Goal: Navigation & Orientation: Find specific page/section

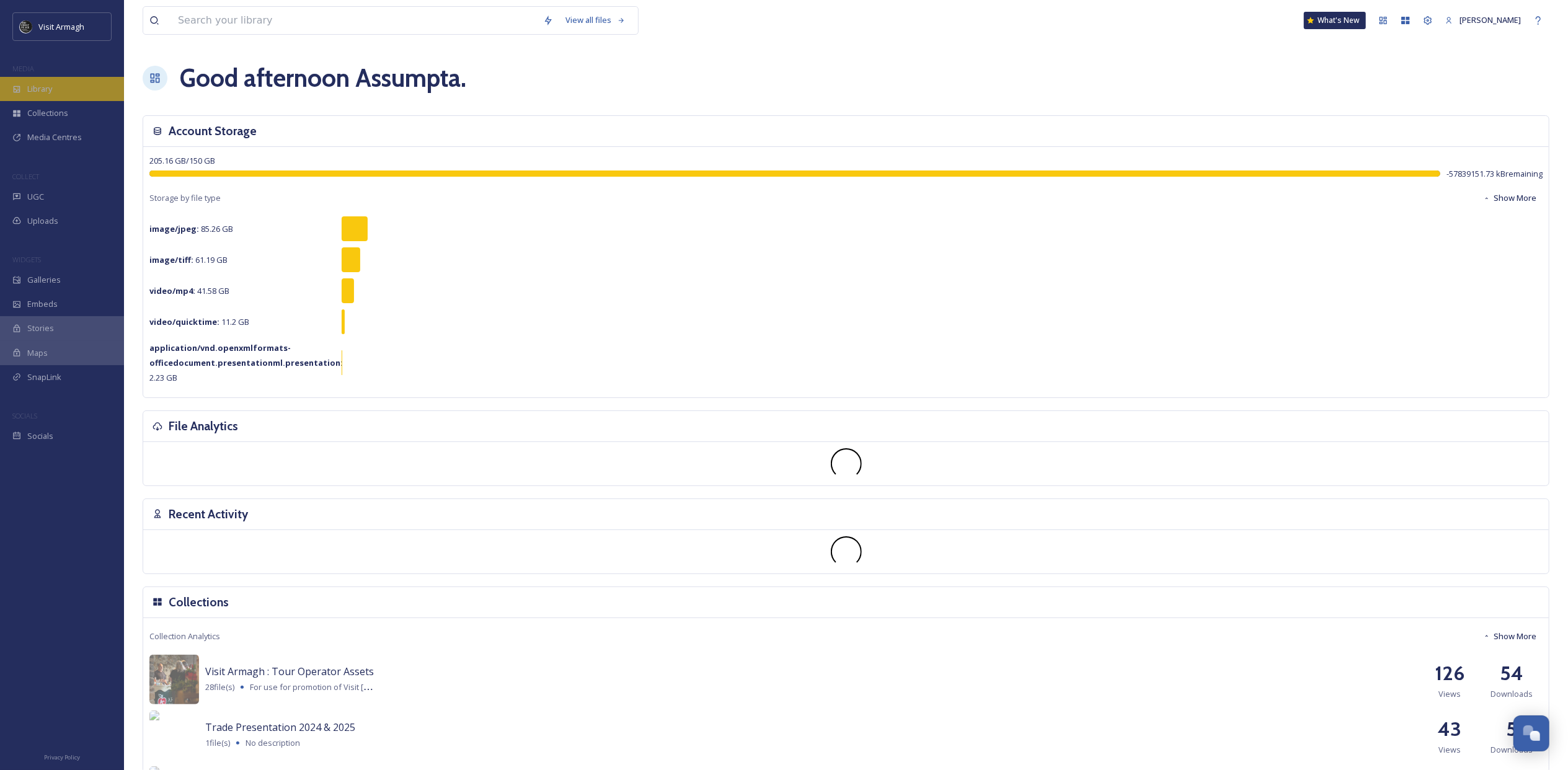
click at [39, 92] on span "Library" at bounding box center [39, 89] width 25 height 12
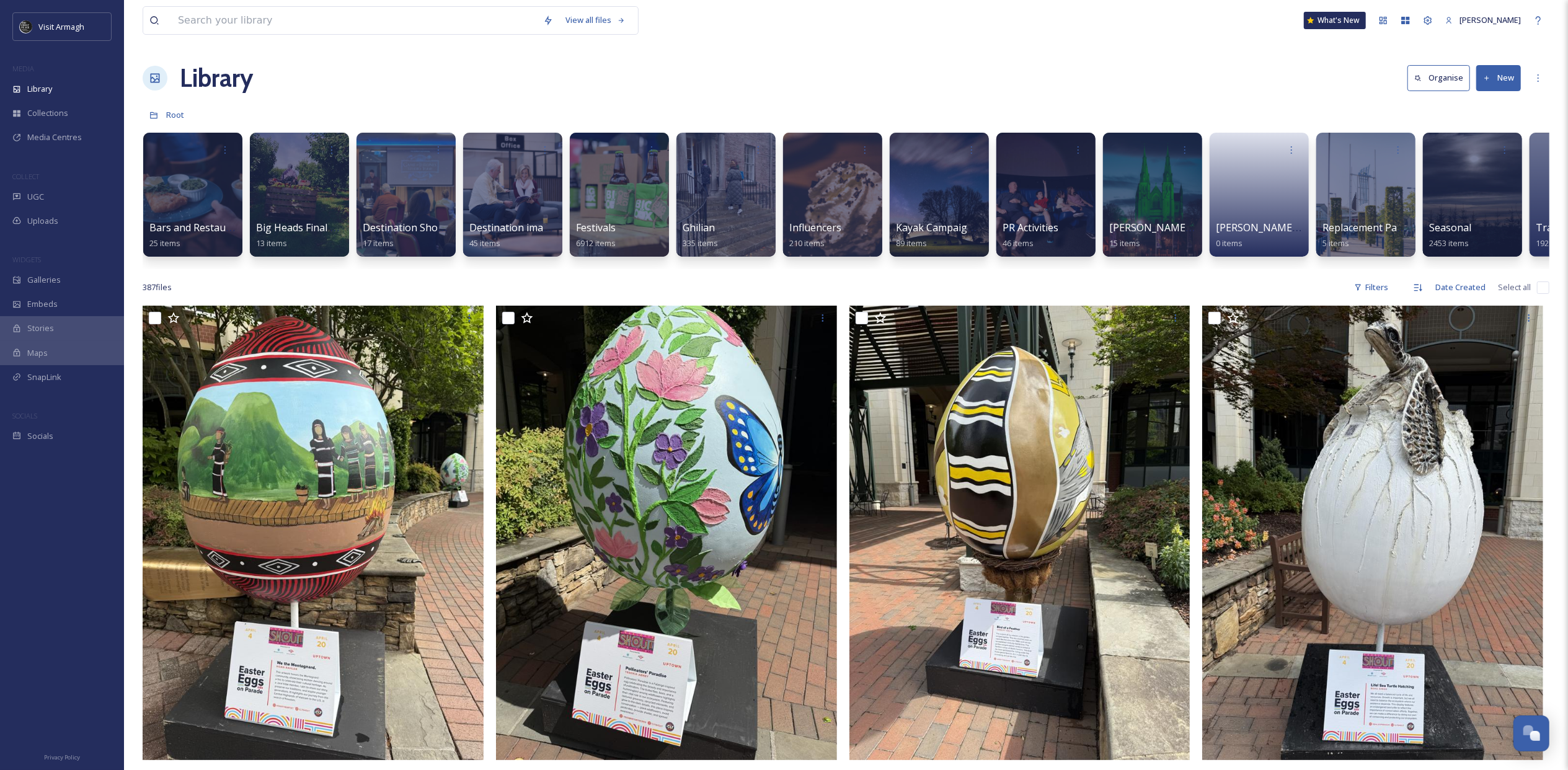
scroll to position [0, 321]
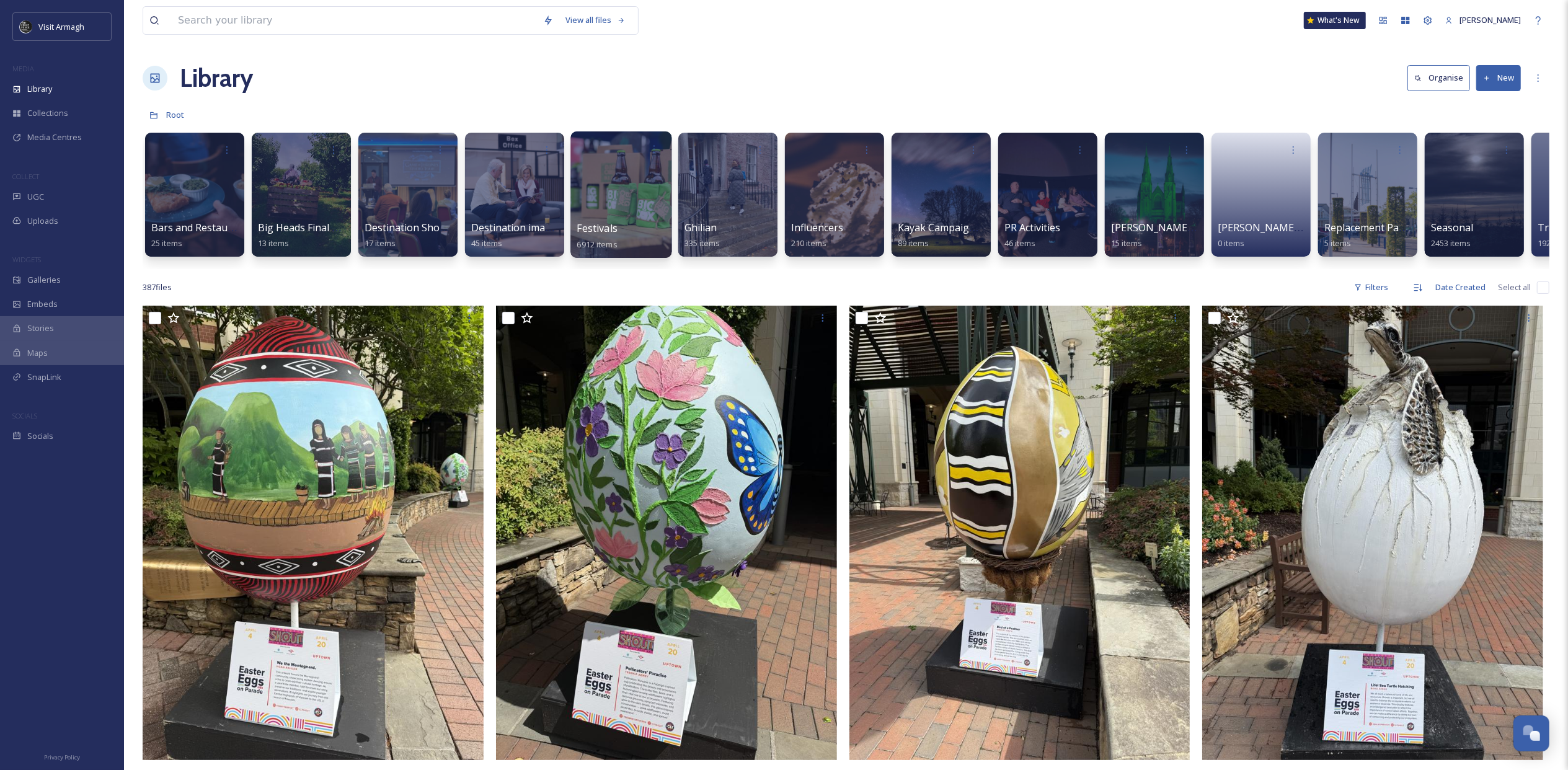
click at [593, 183] on div at bounding box center [621, 195] width 101 height 127
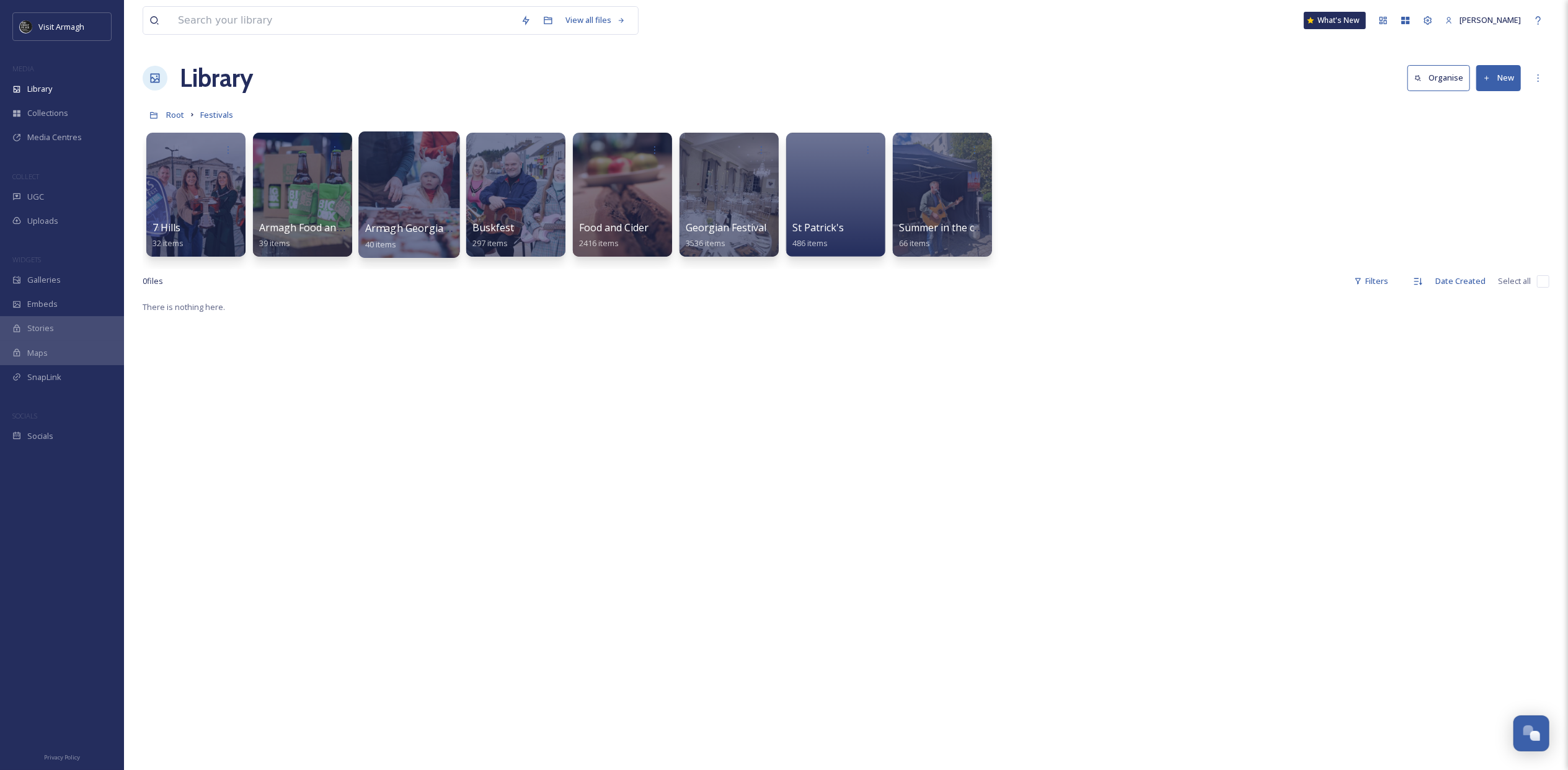
click at [423, 202] on div at bounding box center [409, 195] width 101 height 127
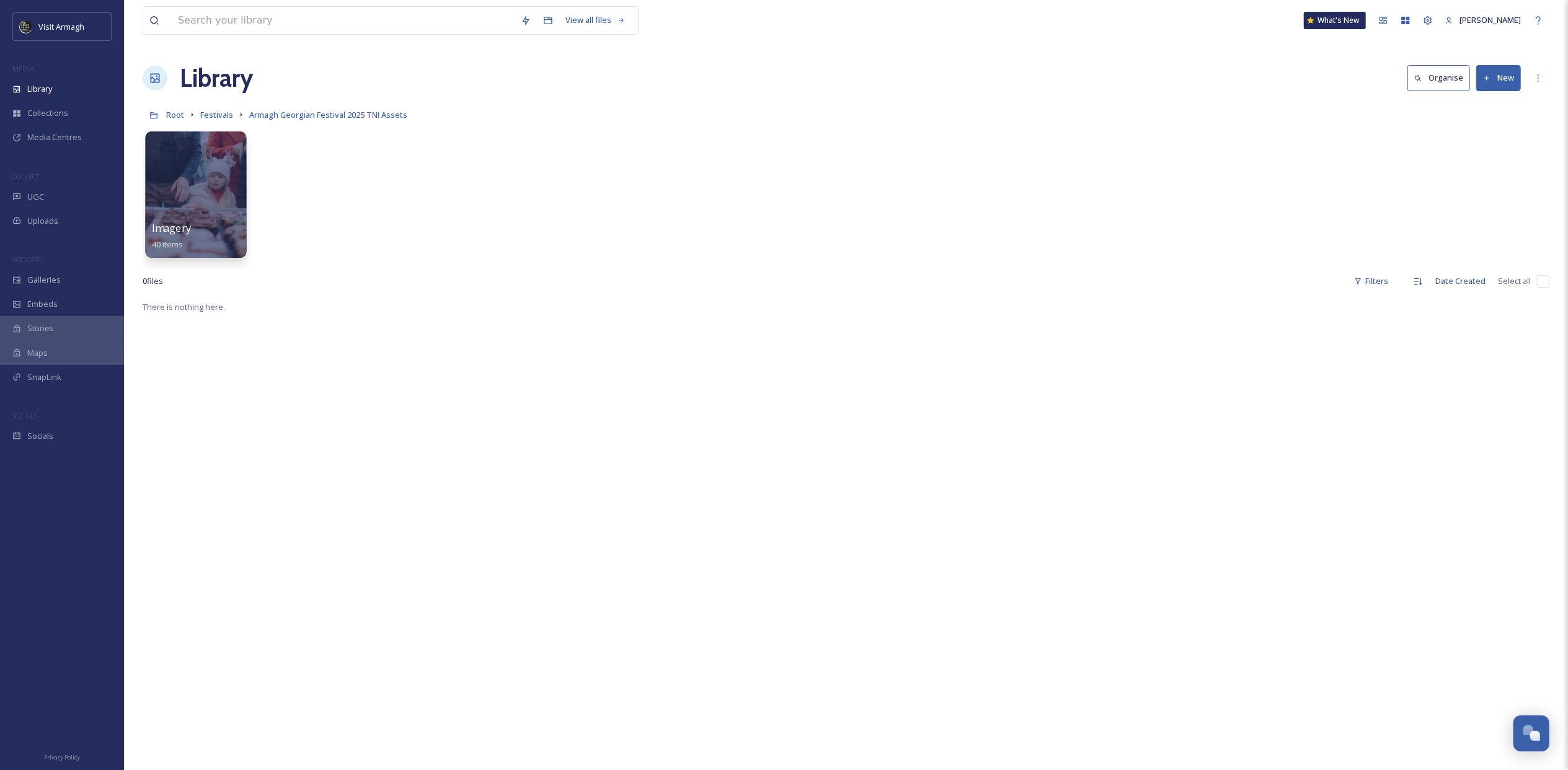
click at [194, 175] on div at bounding box center [195, 195] width 101 height 127
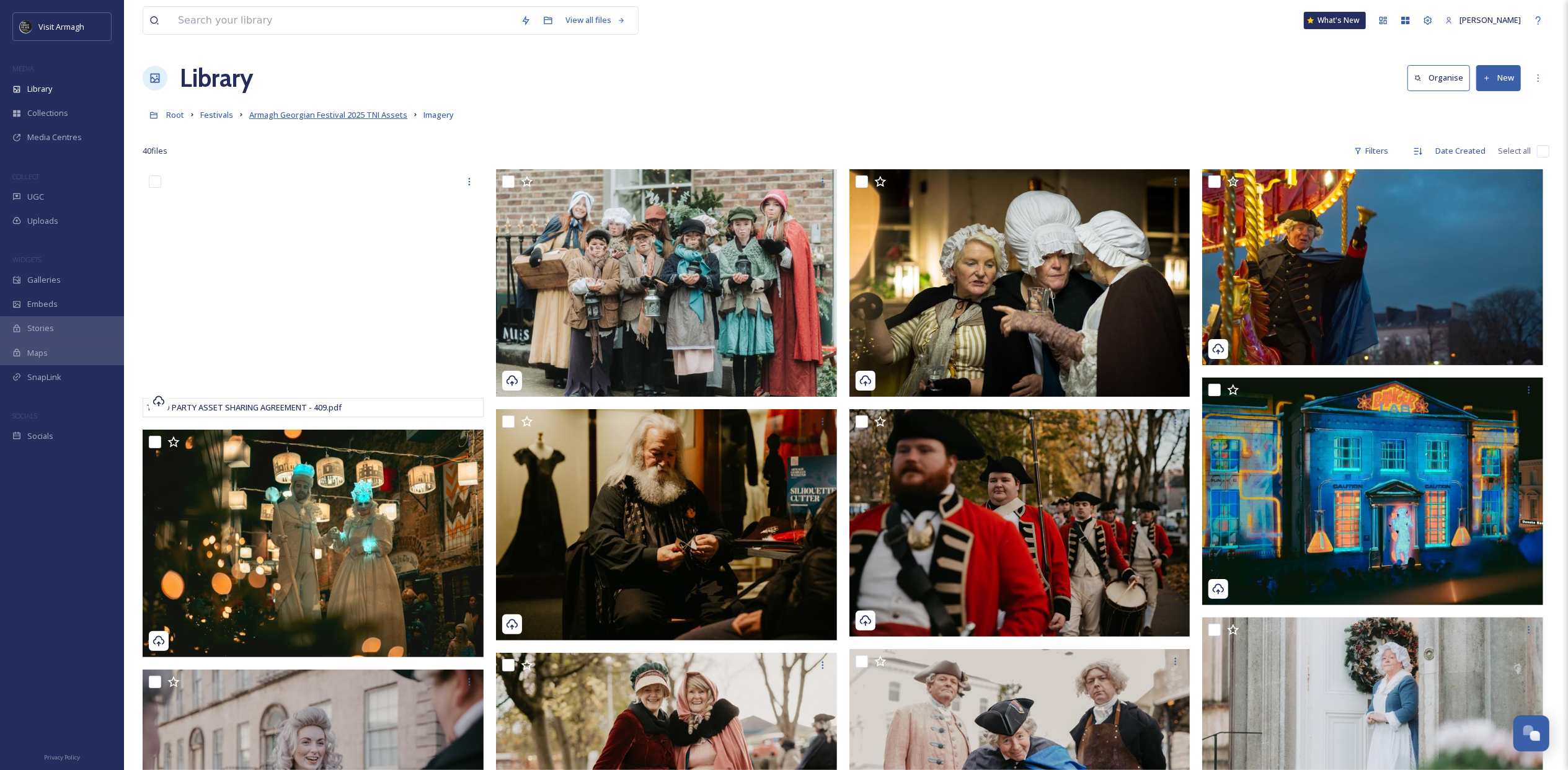
click at [340, 119] on span "Armagh Georgian Festival 2025 TNI Assets" at bounding box center [328, 115] width 158 height 11
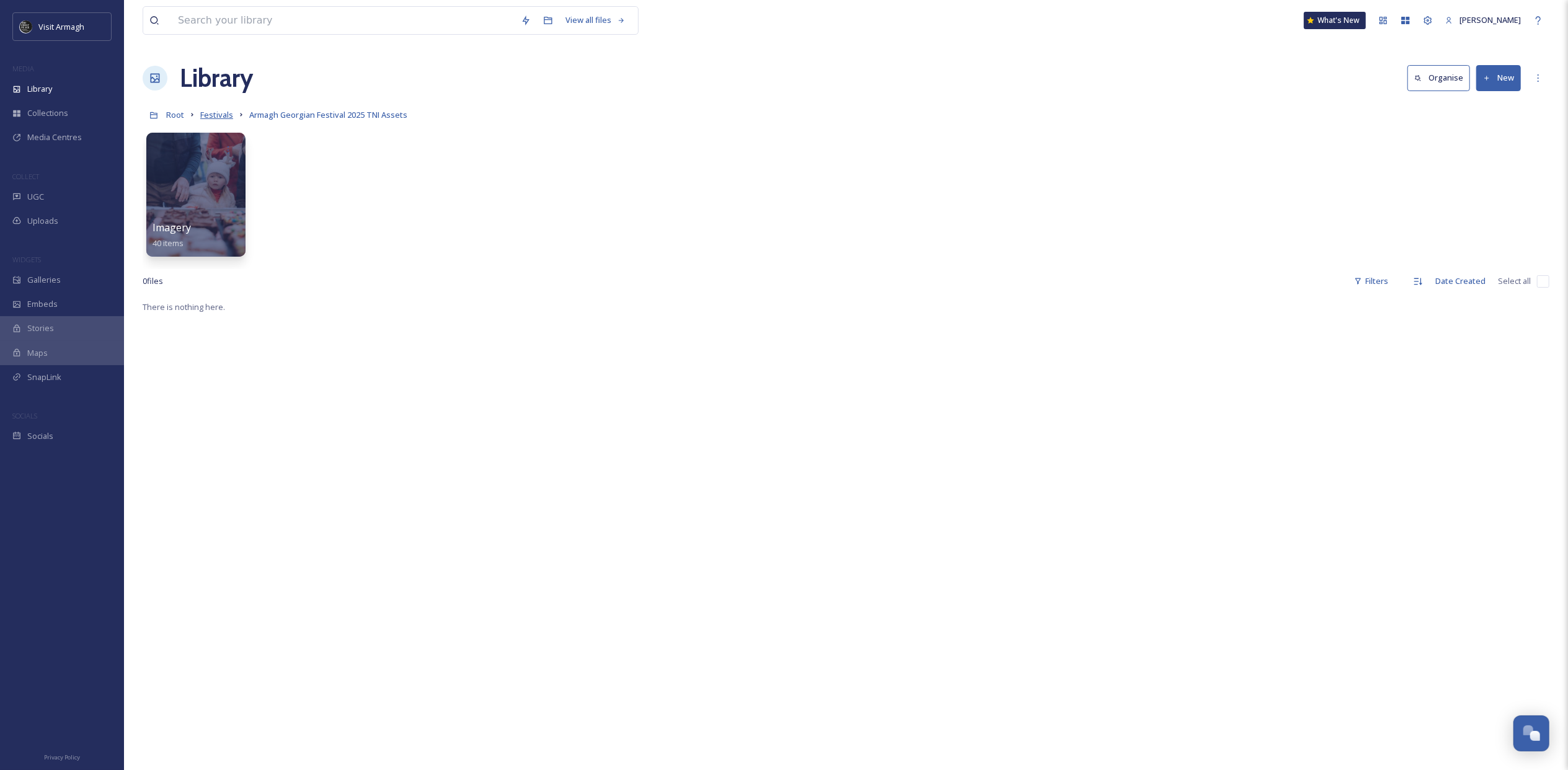
click at [221, 112] on span "Festivals" at bounding box center [216, 115] width 33 height 11
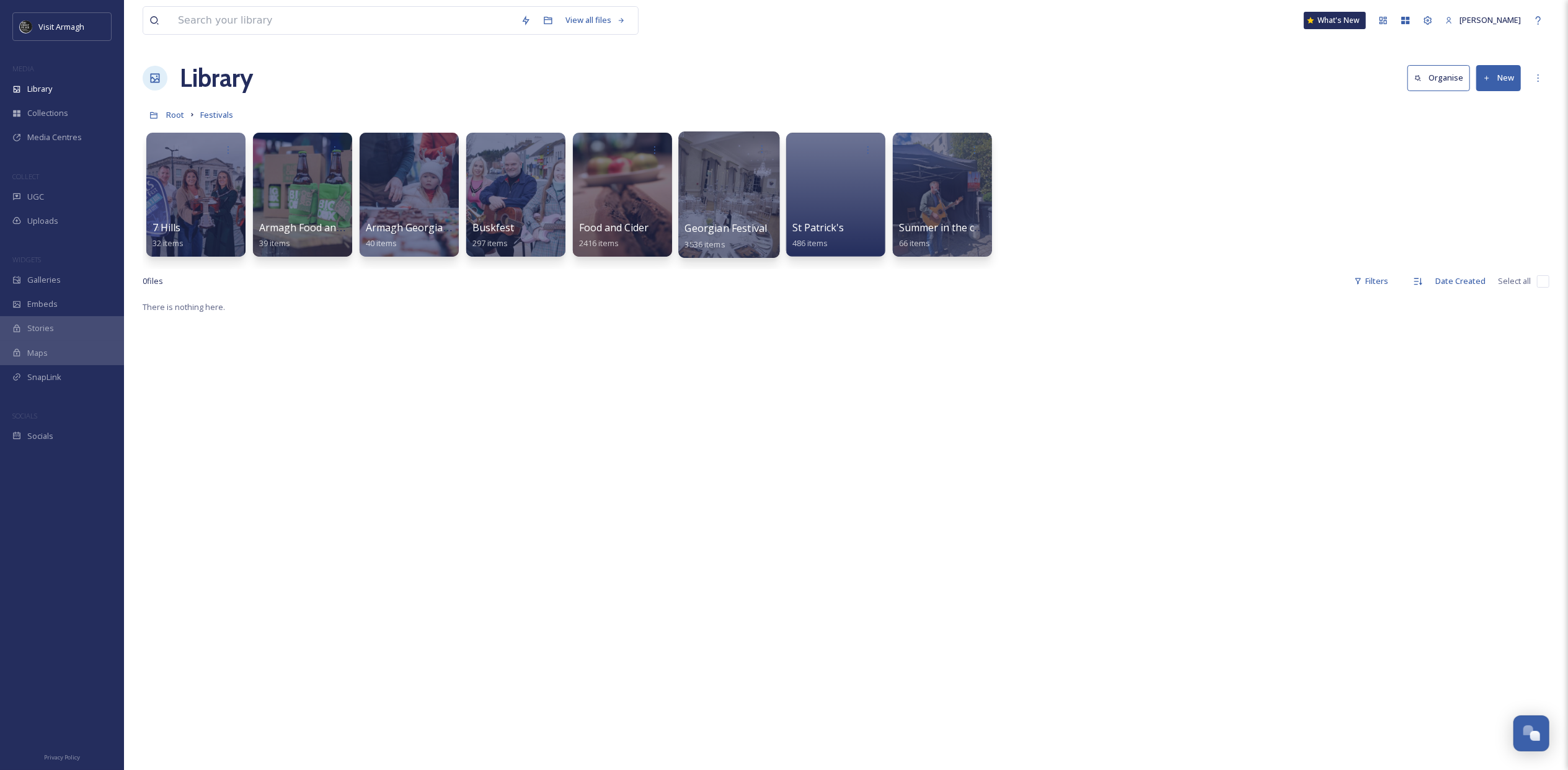
click at [711, 185] on div at bounding box center [728, 195] width 101 height 127
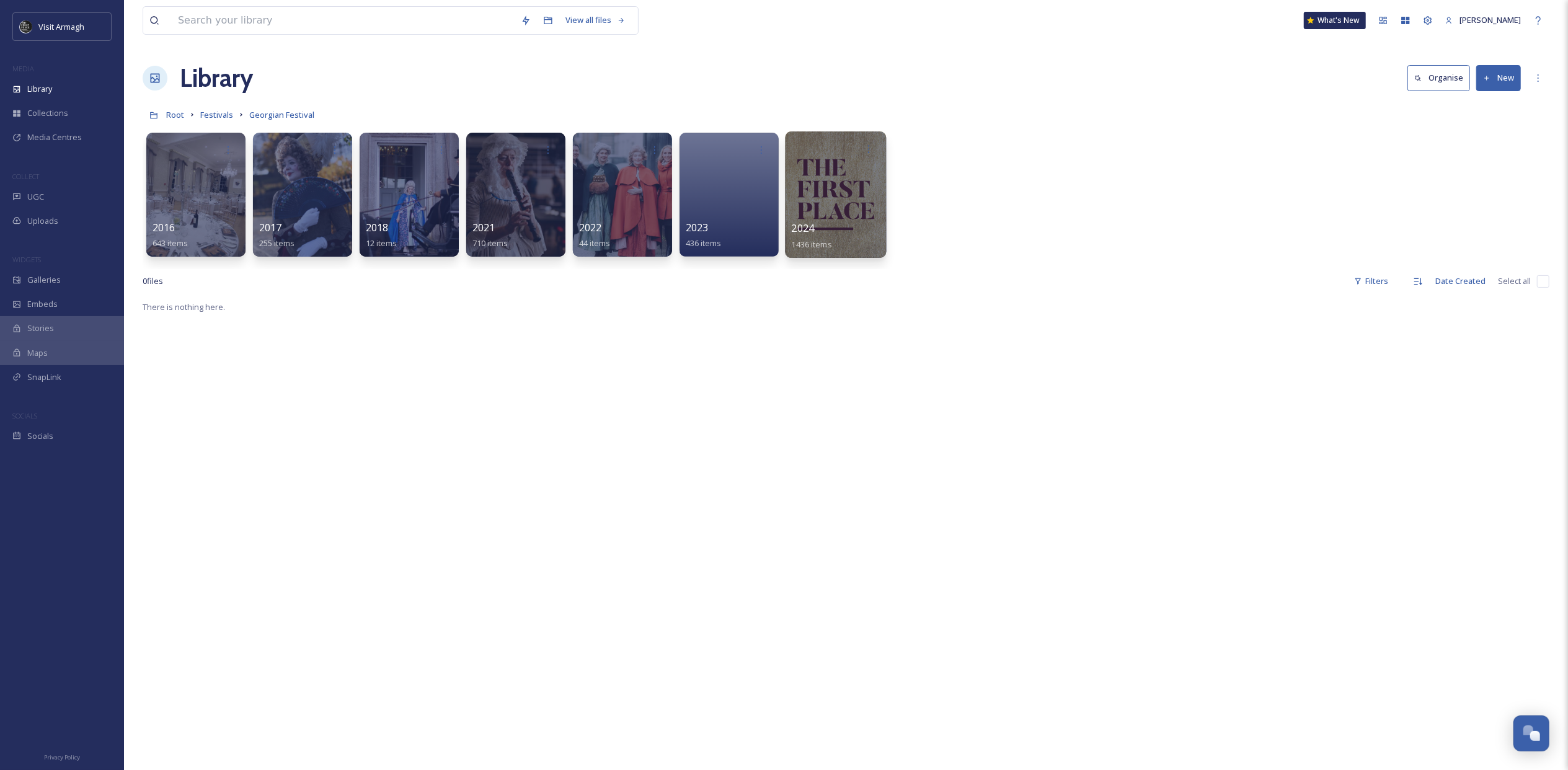
click at [842, 168] on div at bounding box center [835, 195] width 101 height 127
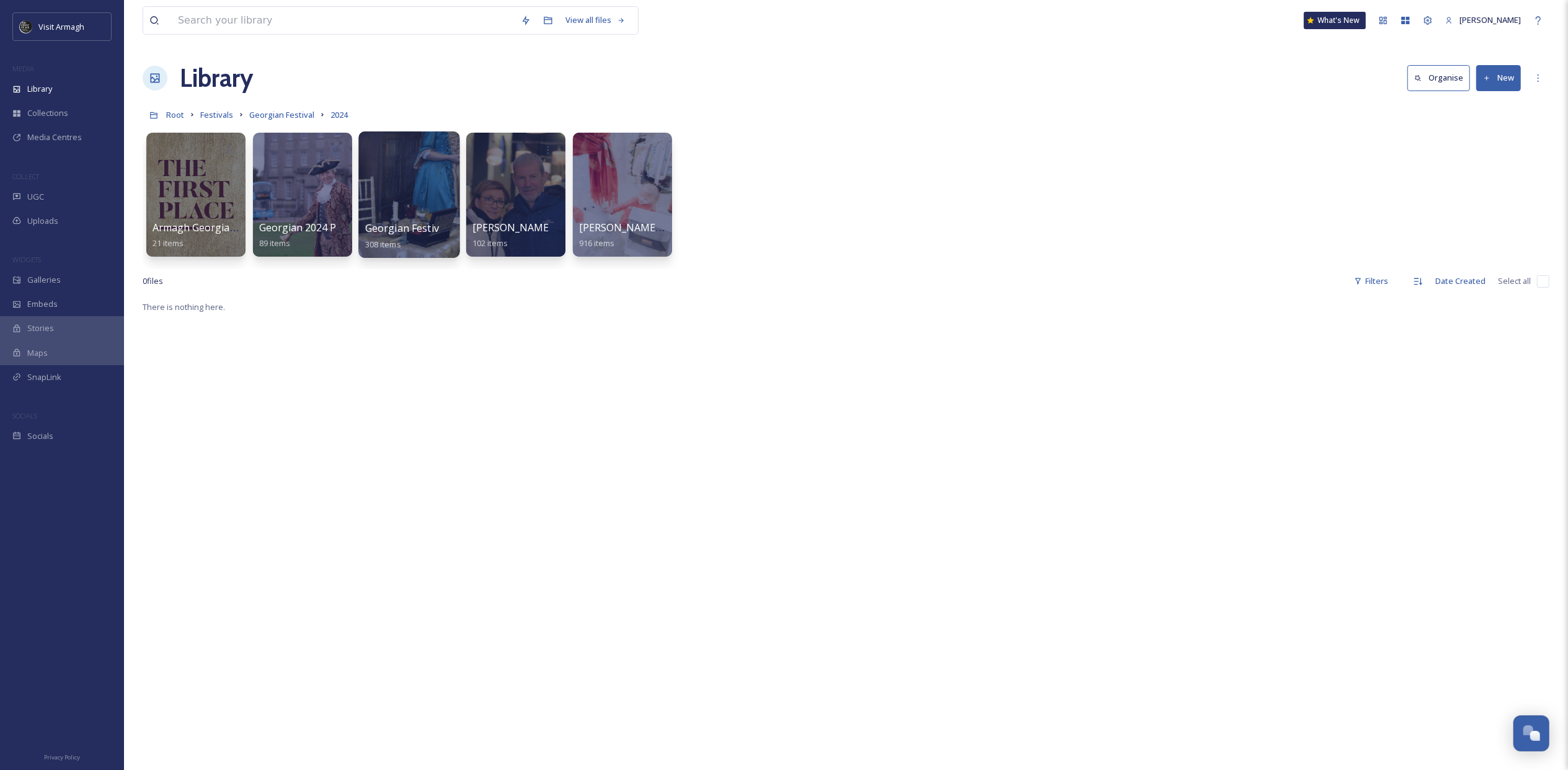
click at [420, 192] on div at bounding box center [409, 195] width 101 height 127
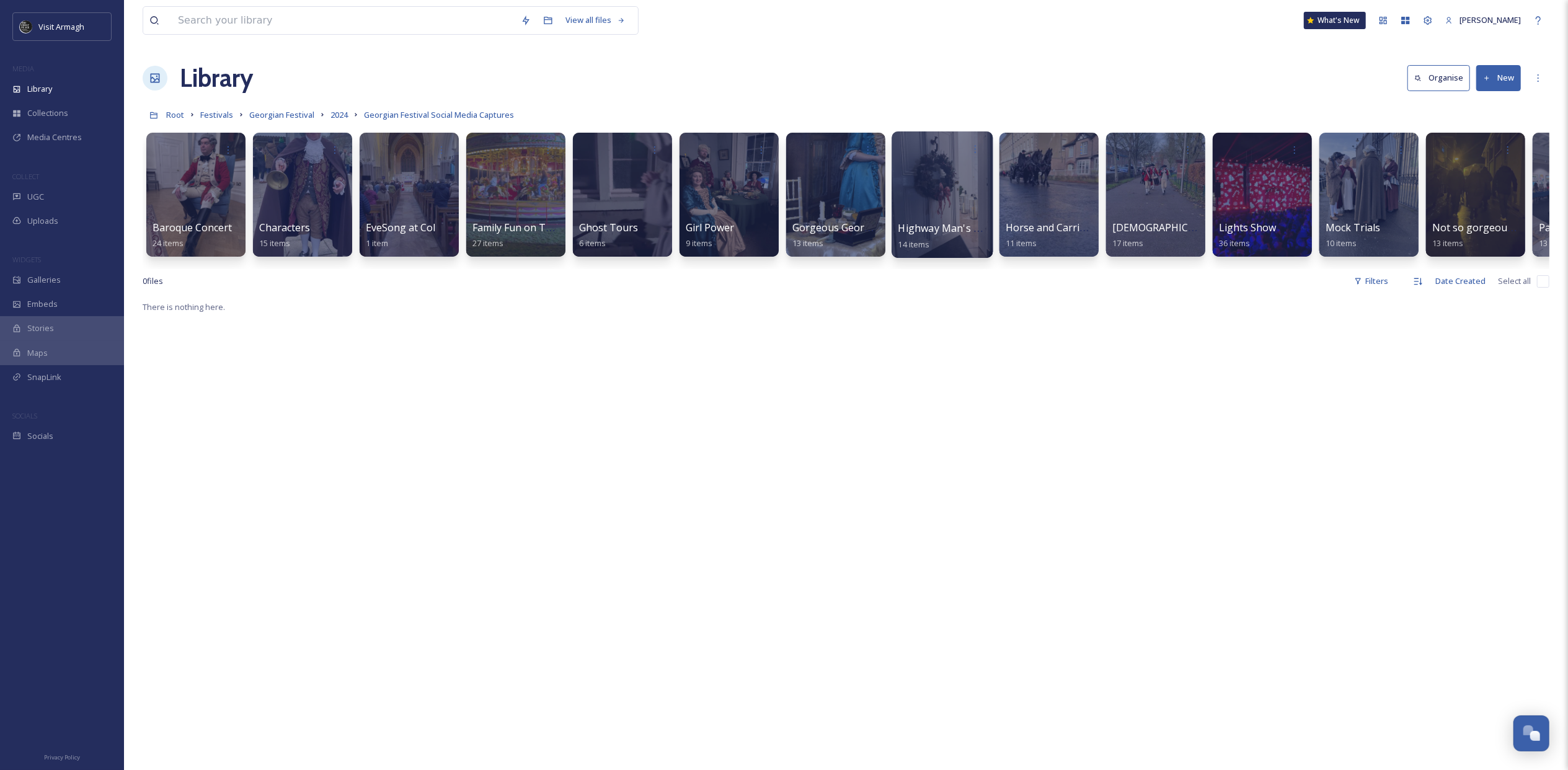
click at [959, 178] on div at bounding box center [941, 195] width 101 height 127
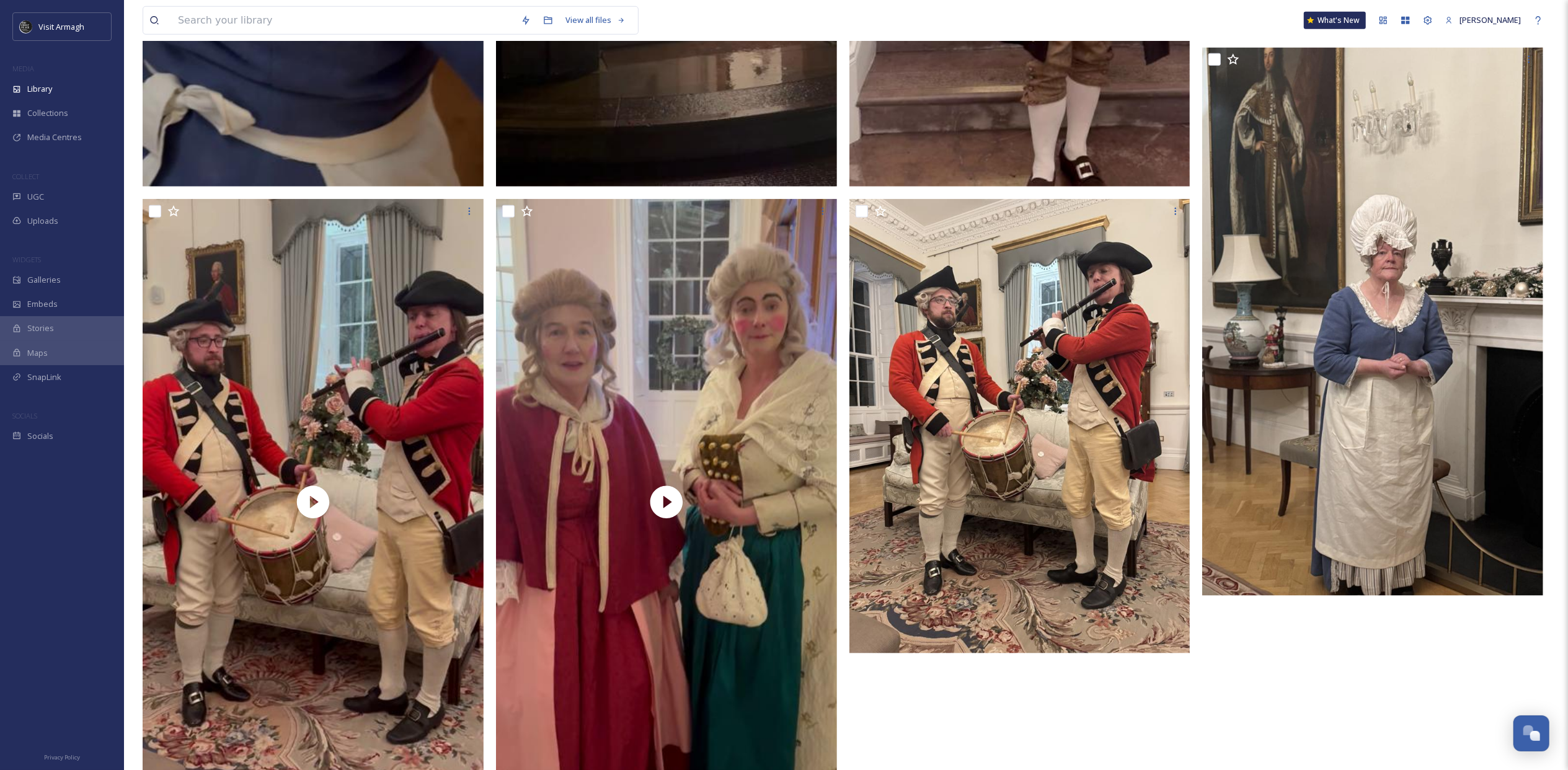
scroll to position [1208, 0]
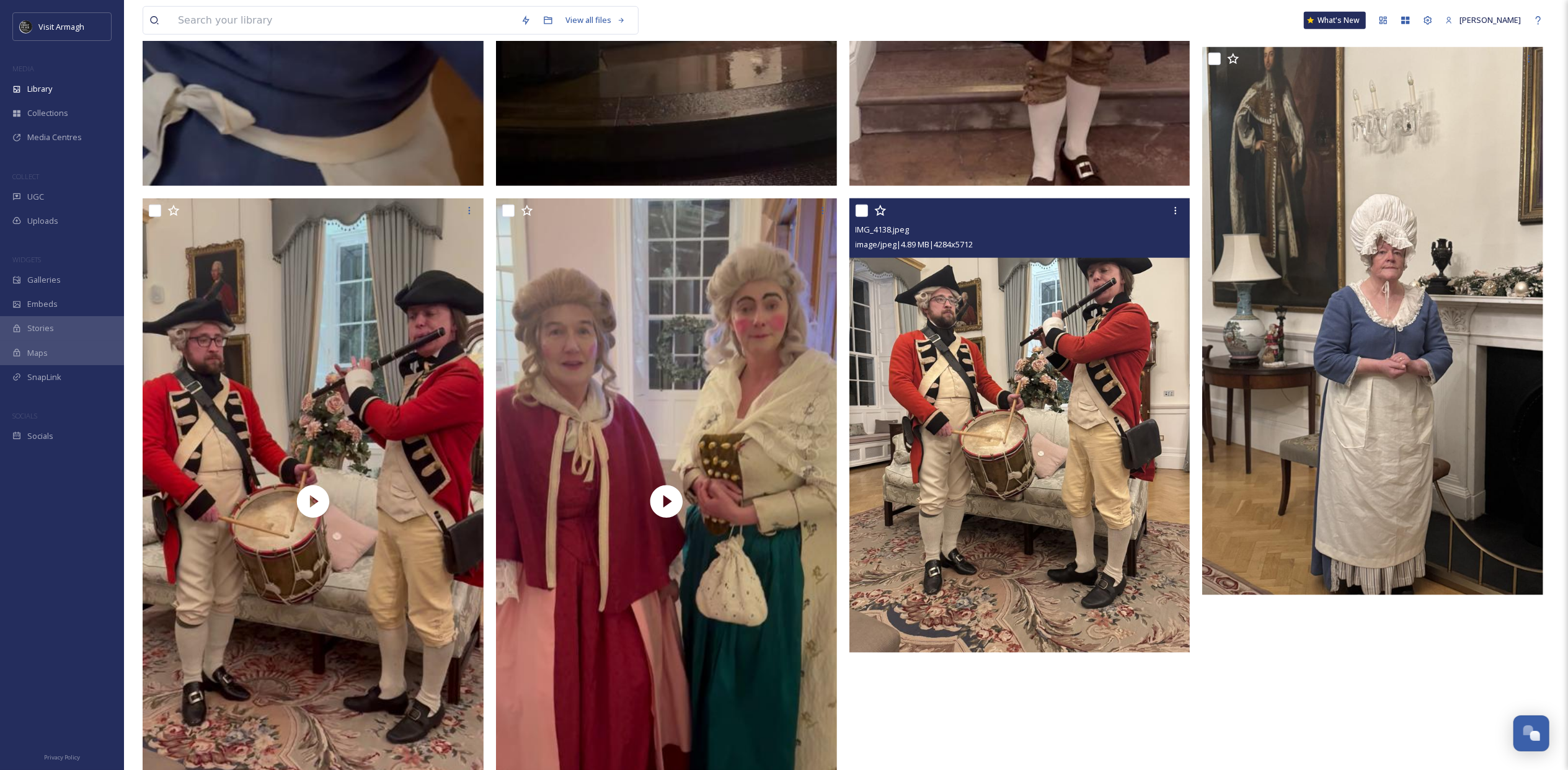
click at [1007, 387] on img at bounding box center [1020, 426] width 341 height 454
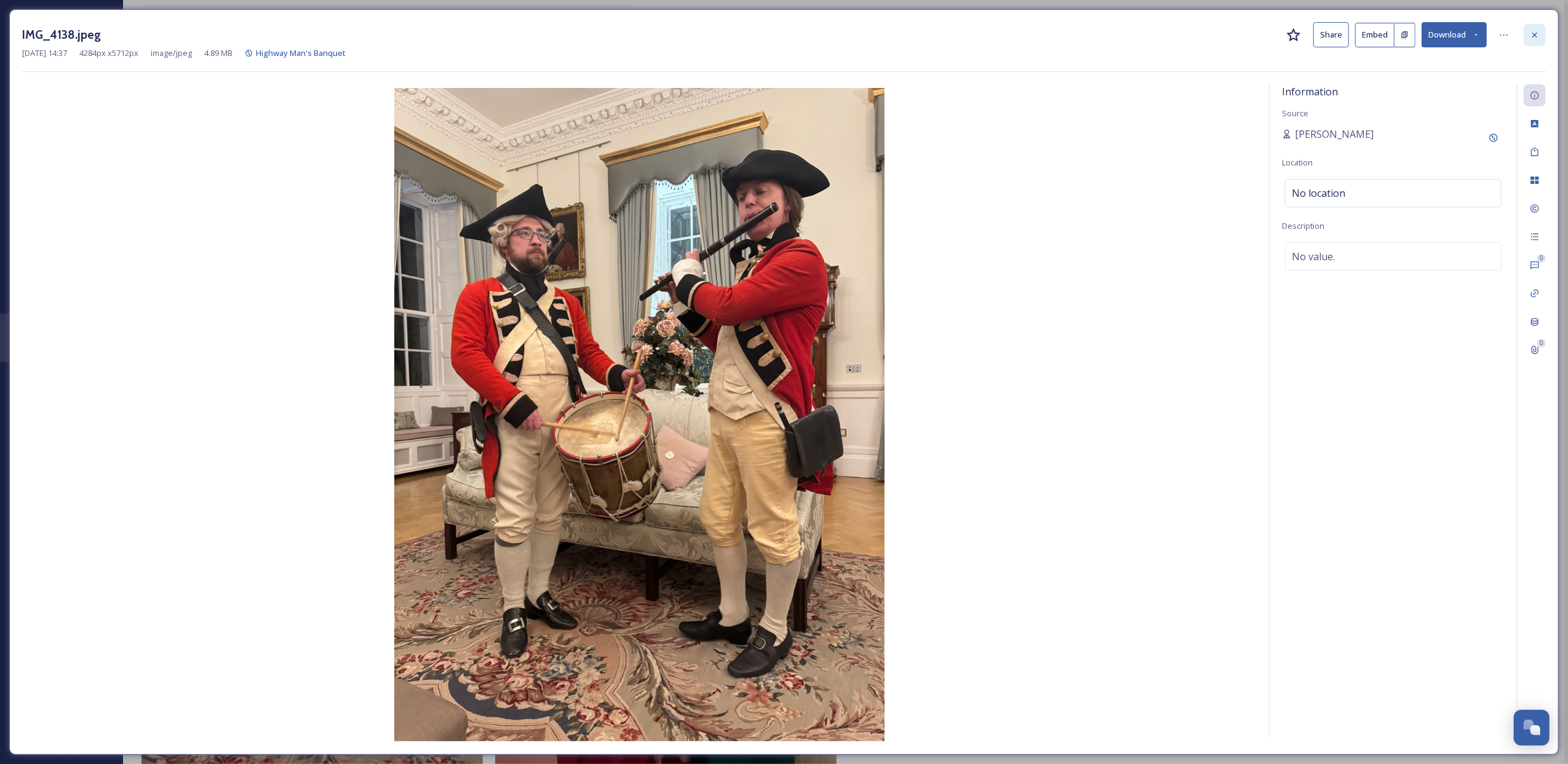
click at [1531, 34] on icon at bounding box center [1535, 35] width 10 height 10
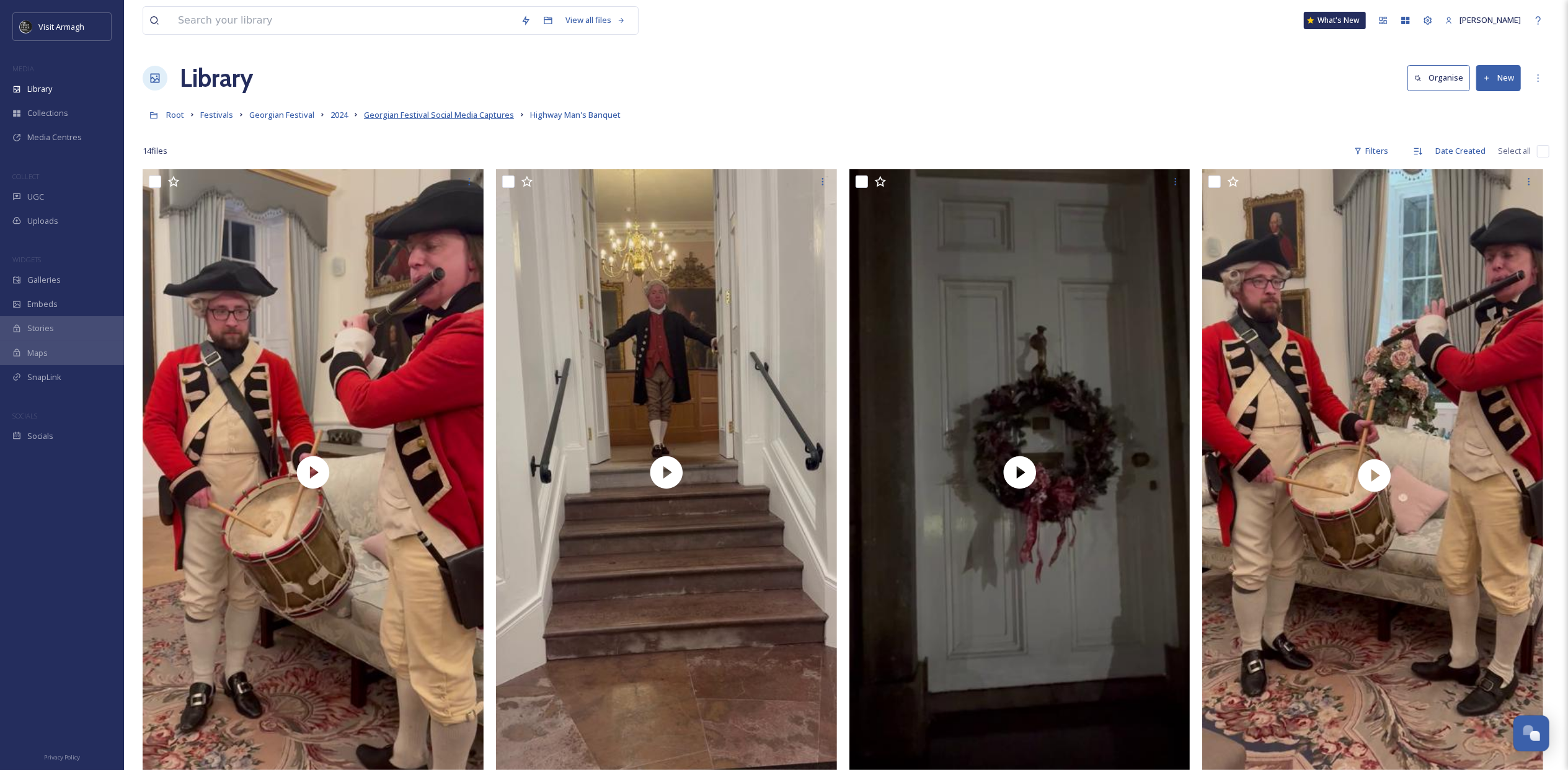
click at [442, 111] on span "Georgian Festival Social Media Captures" at bounding box center [439, 115] width 150 height 11
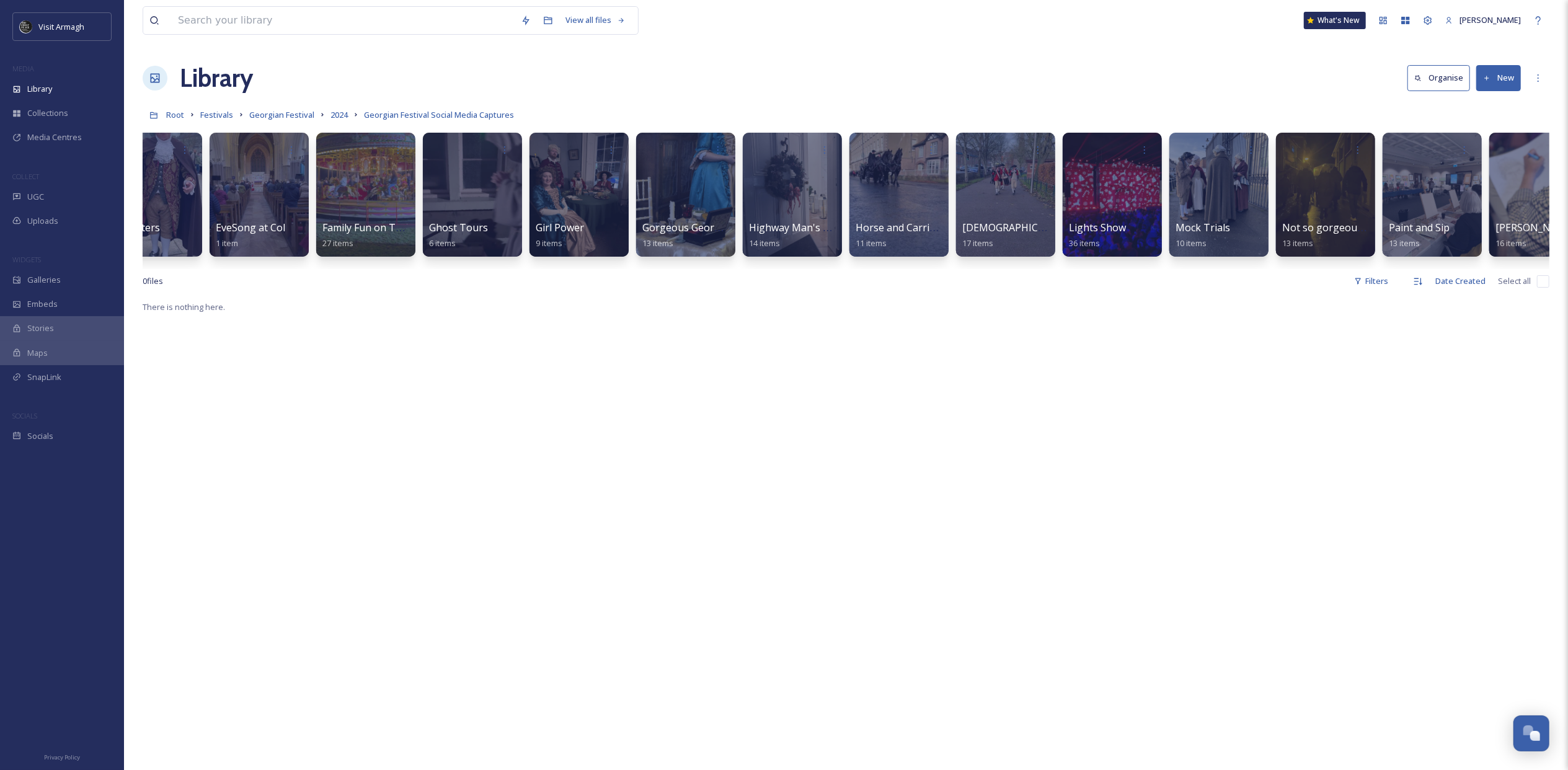
scroll to position [0, 296]
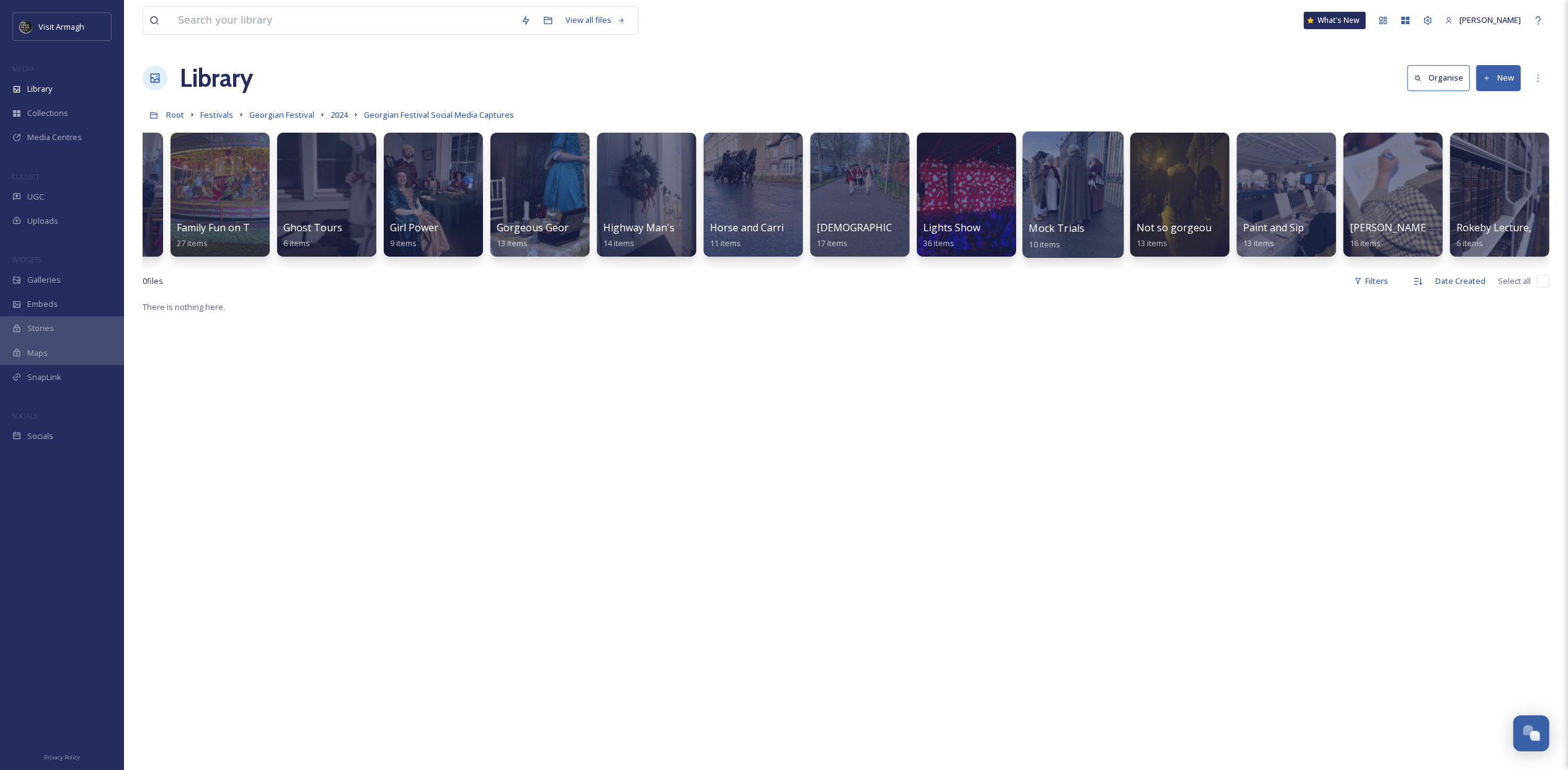
click at [1077, 194] on div at bounding box center [1072, 195] width 101 height 127
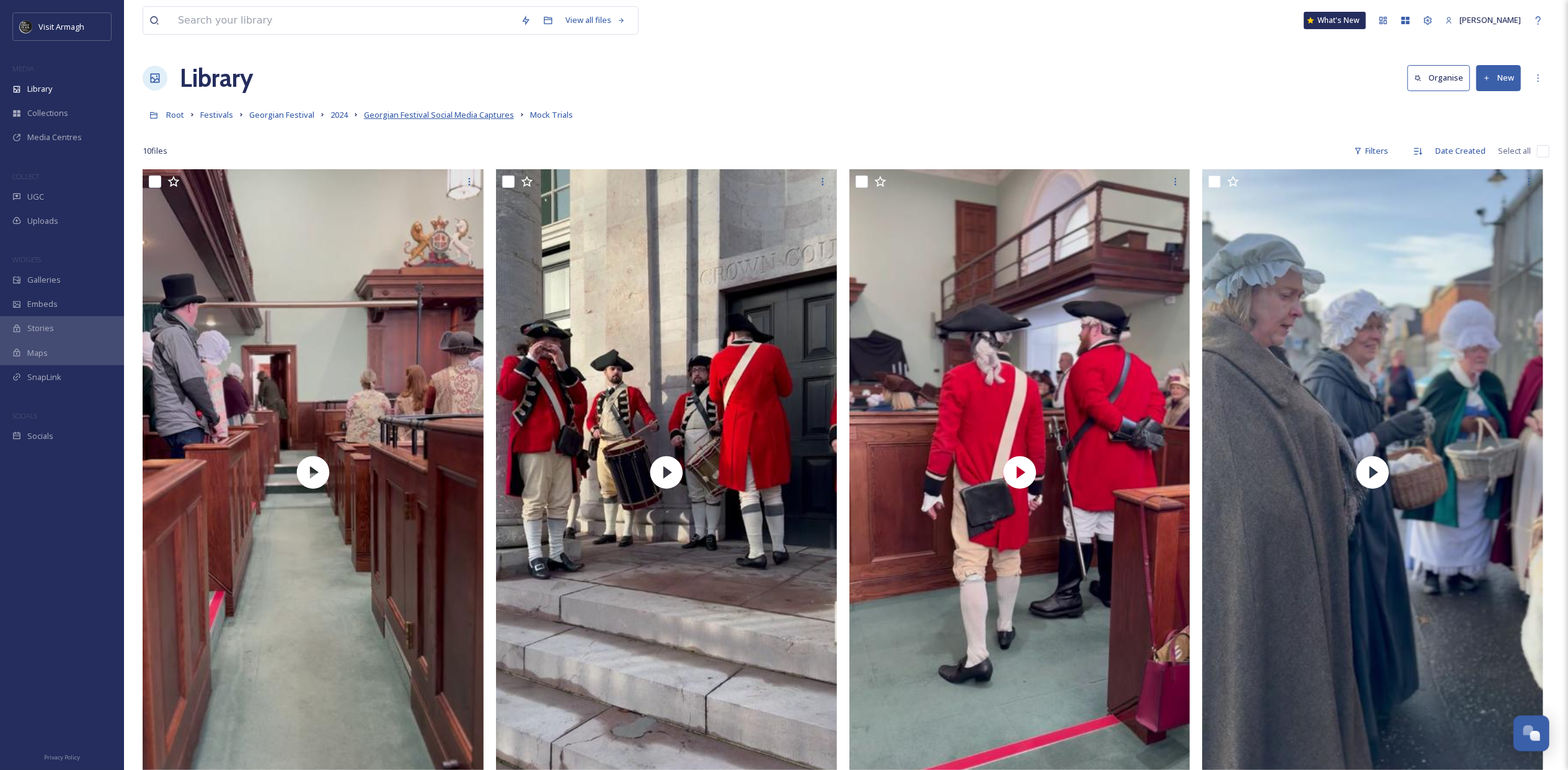
click at [468, 116] on span "Georgian Festival Social Media Captures" at bounding box center [439, 115] width 150 height 11
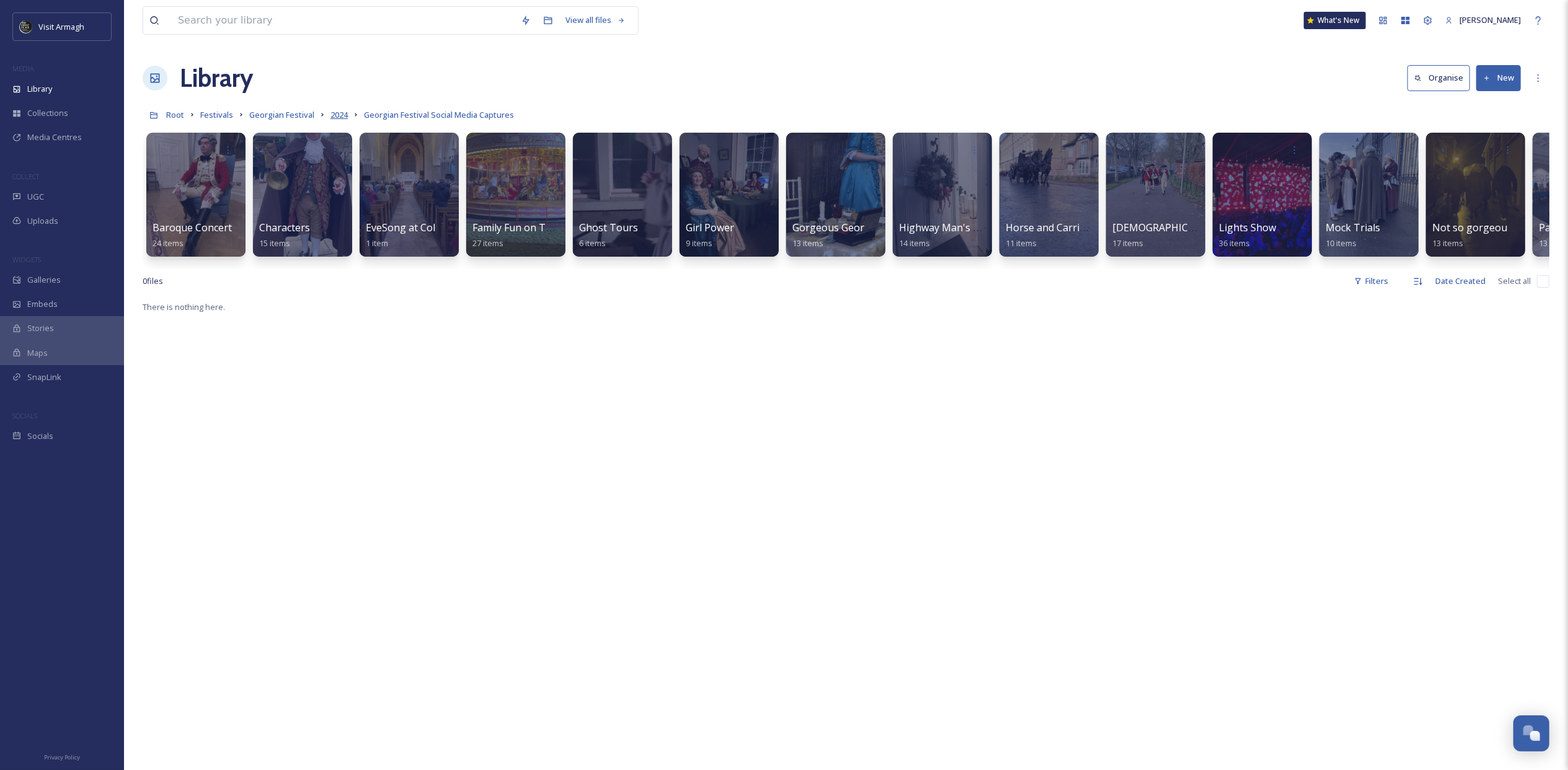
click at [330, 115] on span "2024" at bounding box center [339, 115] width 18 height 11
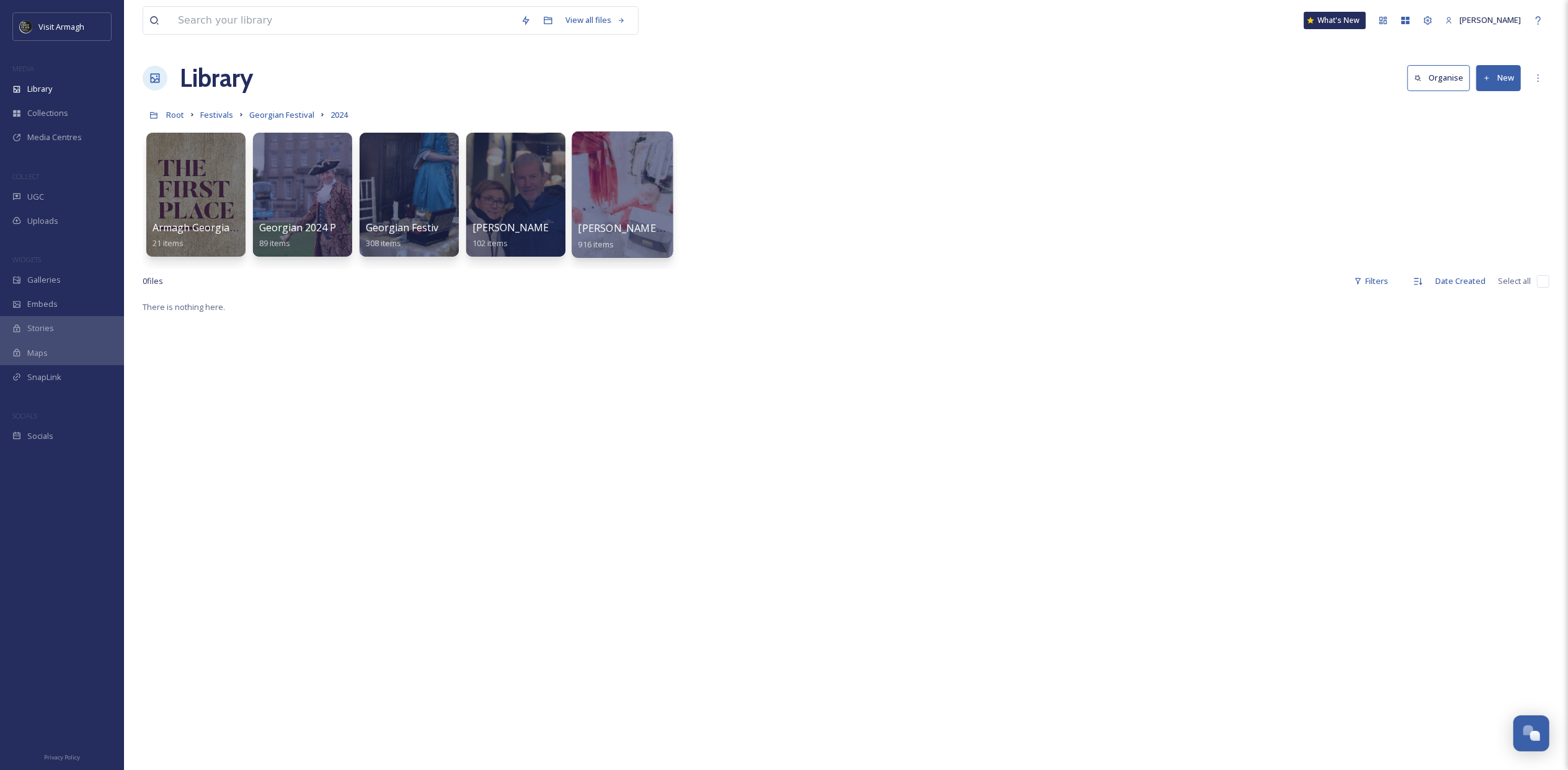
click at [628, 218] on div at bounding box center [621, 195] width 101 height 127
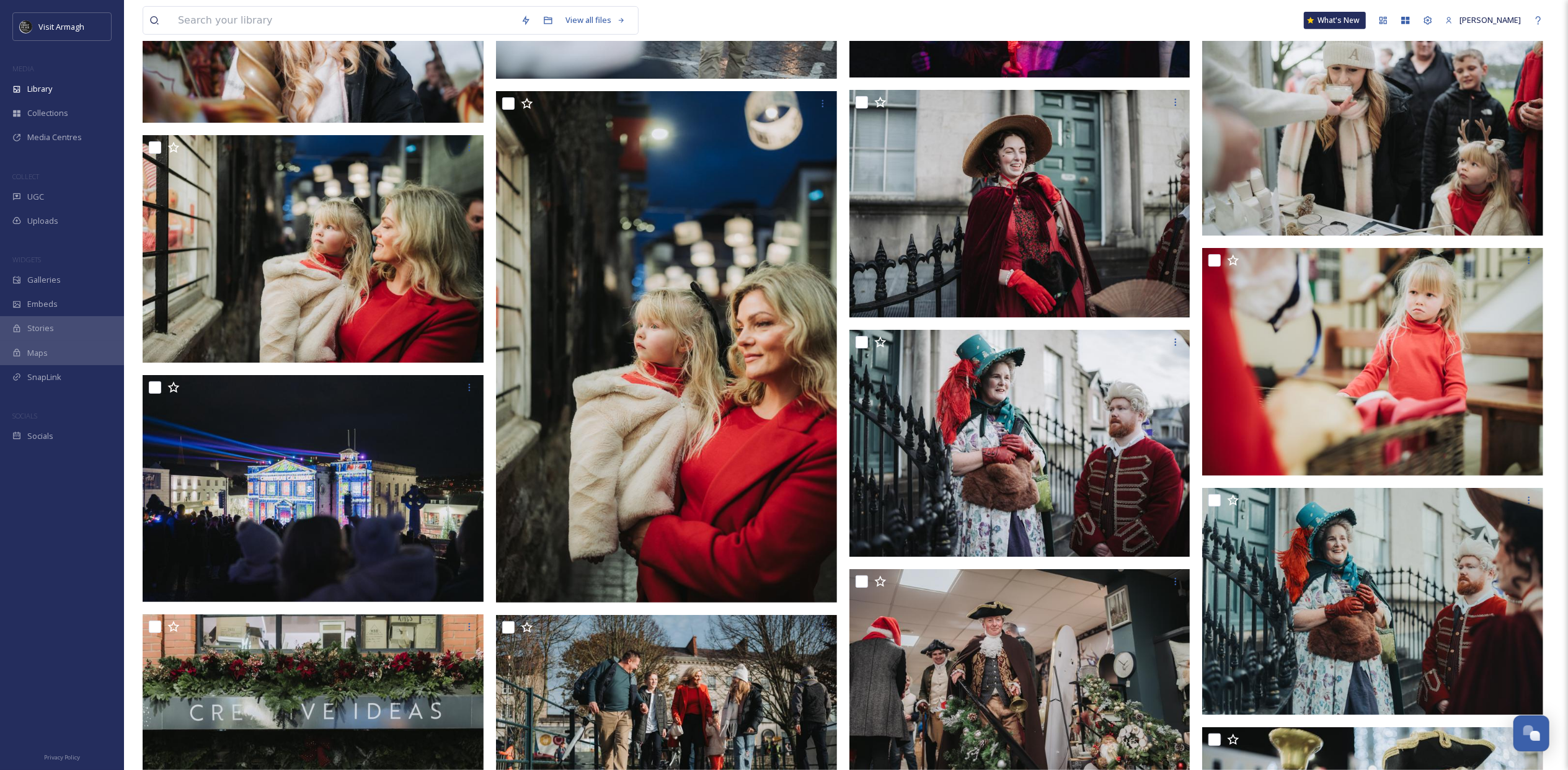
scroll to position [33588, 0]
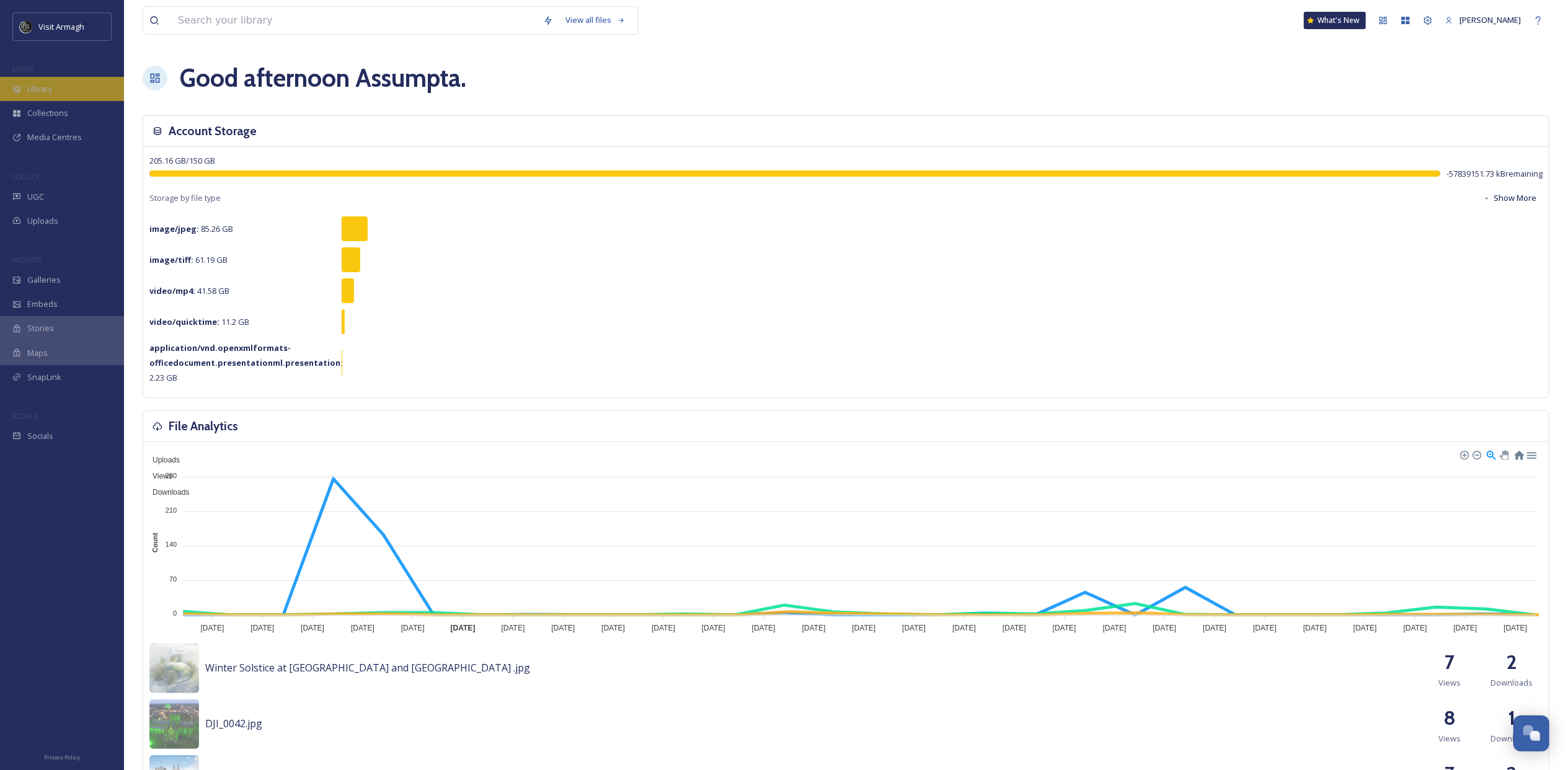
click at [36, 87] on span "Library" at bounding box center [39, 89] width 25 height 12
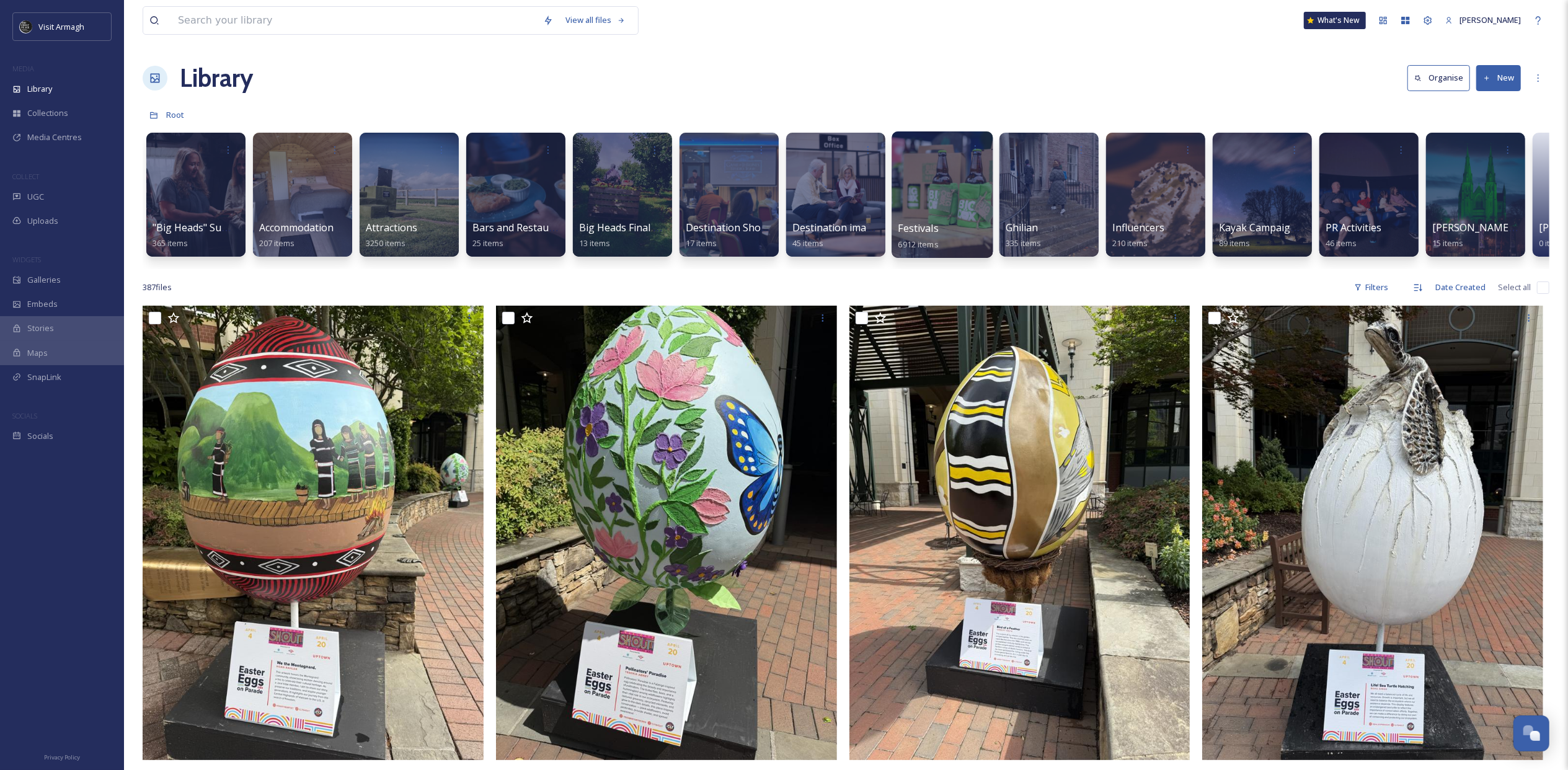
click at [940, 214] on div at bounding box center [941, 195] width 101 height 127
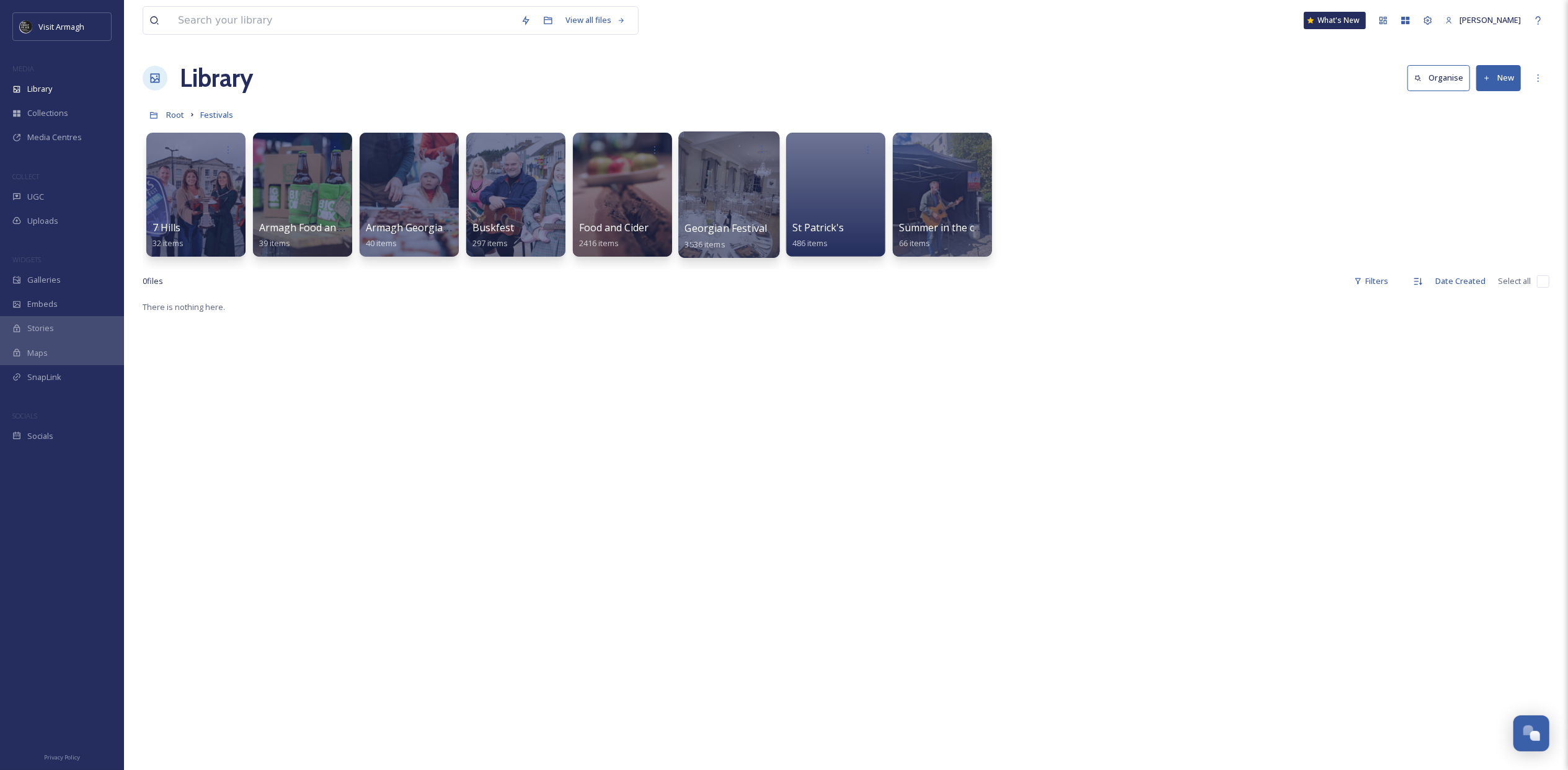
click at [726, 194] on div at bounding box center [728, 195] width 101 height 127
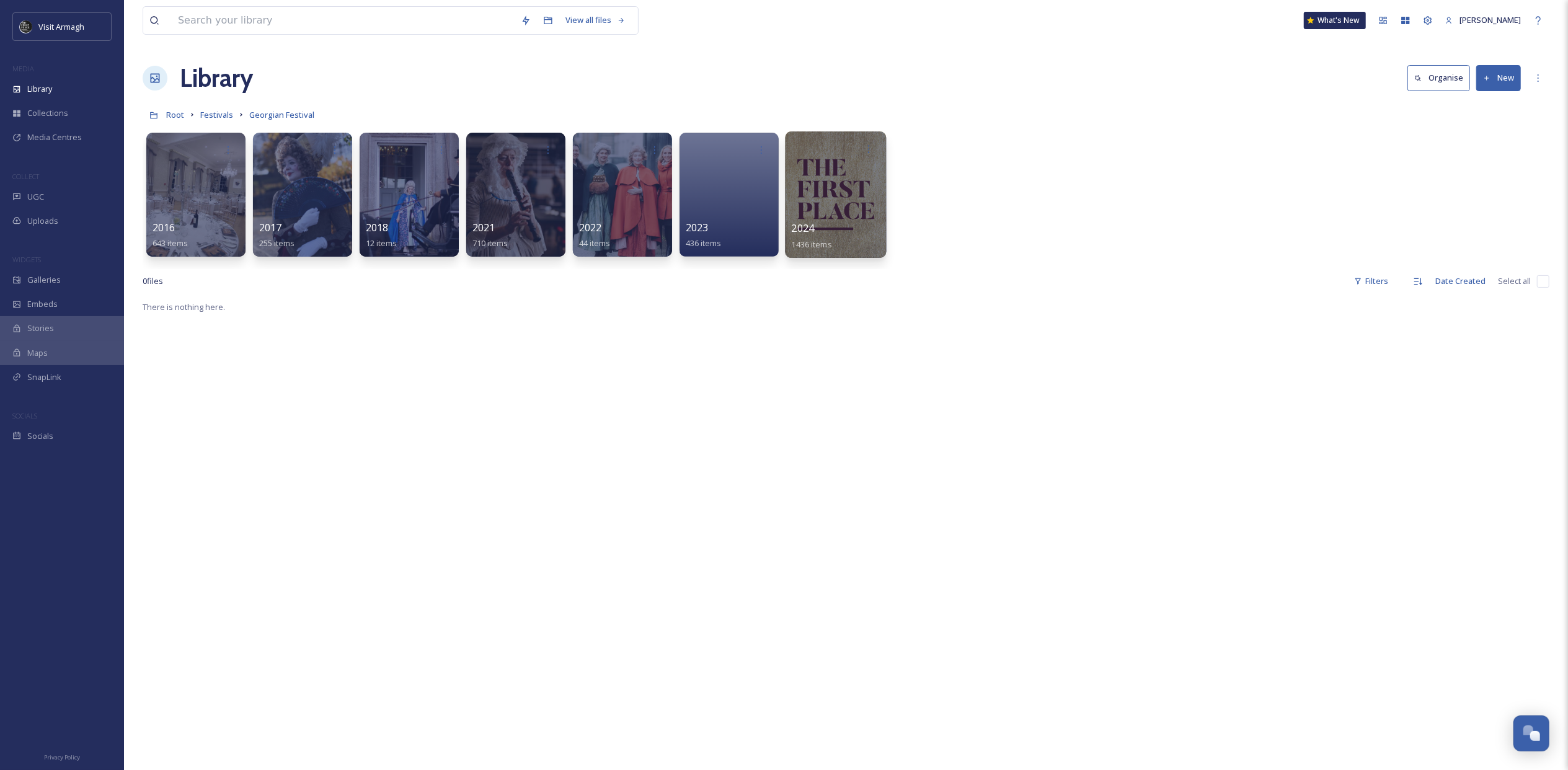
click at [807, 187] on div at bounding box center [835, 195] width 101 height 127
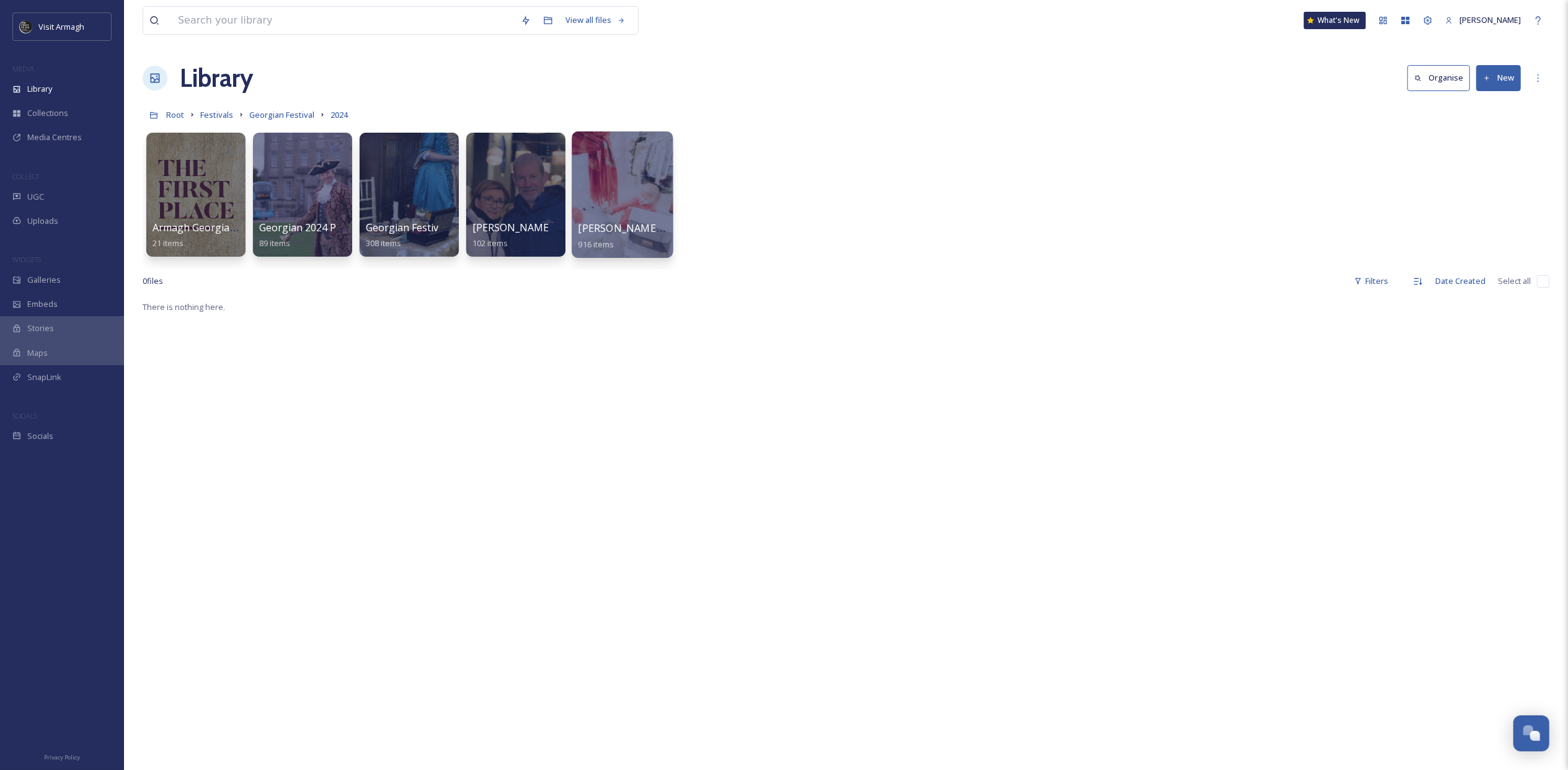
click at [628, 197] on div at bounding box center [621, 195] width 101 height 127
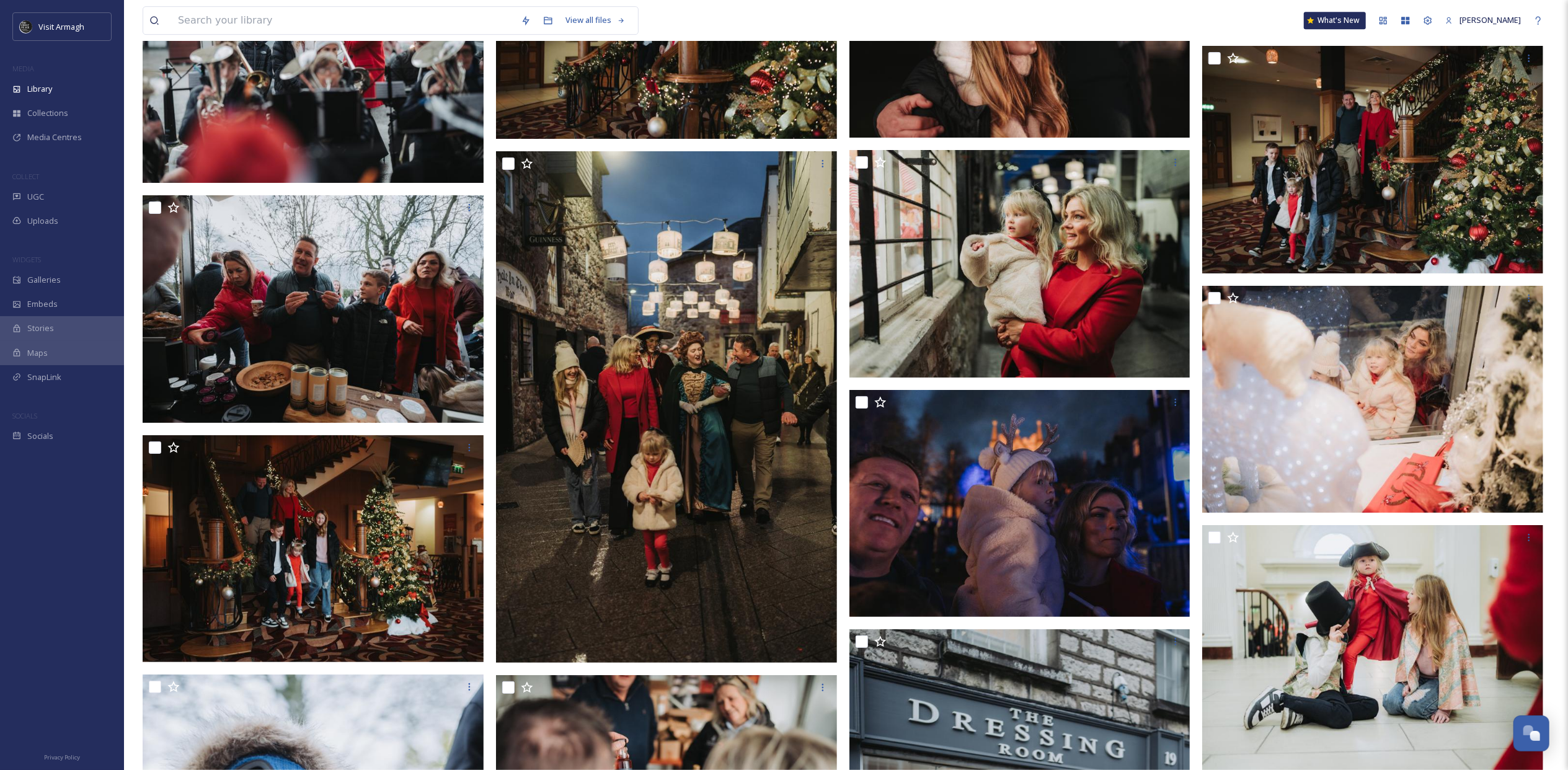
scroll to position [32125, 0]
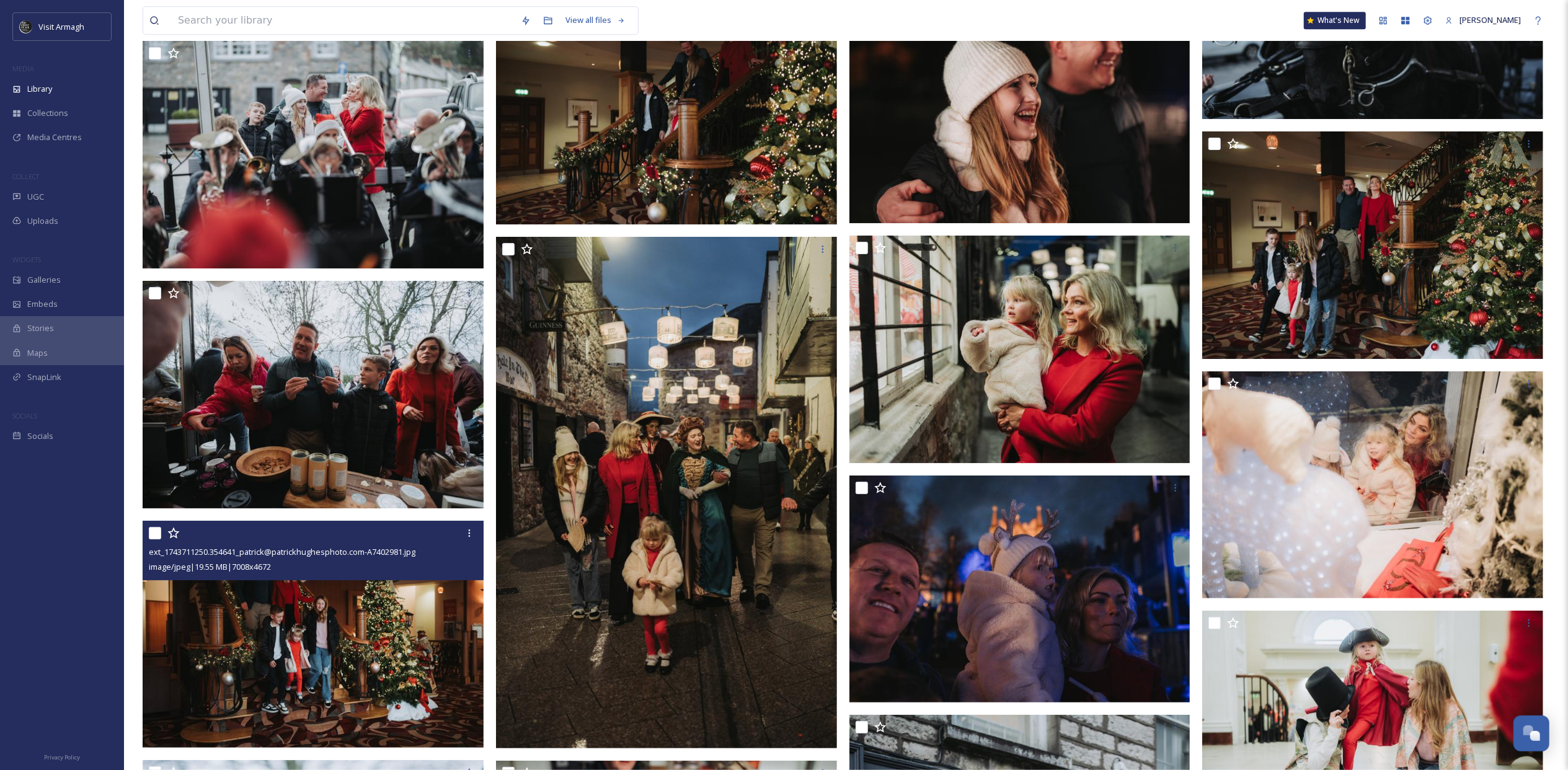
click at [301, 642] on img at bounding box center [313, 634] width 341 height 228
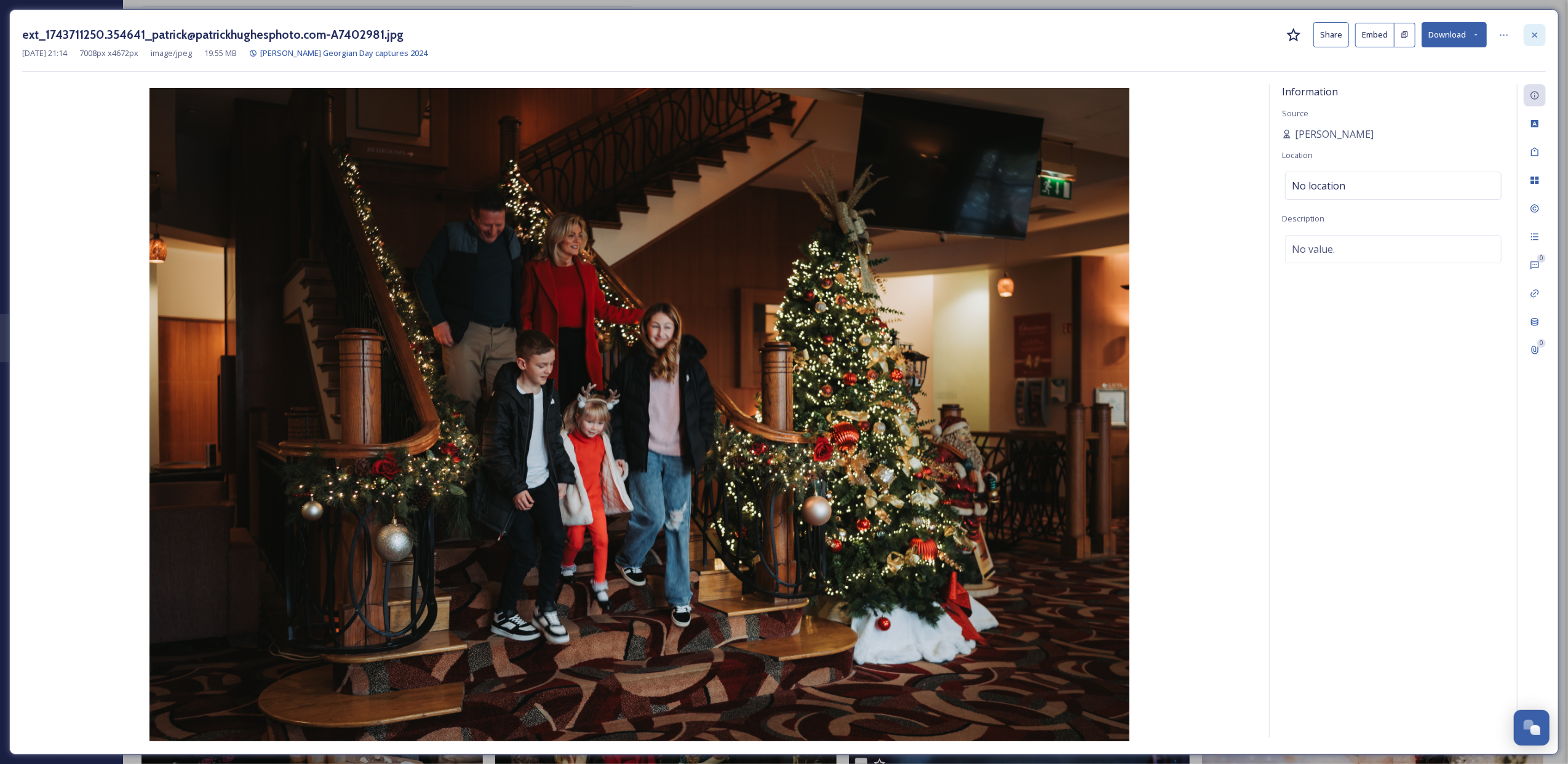
click at [1533, 34] on icon at bounding box center [1535, 35] width 10 height 10
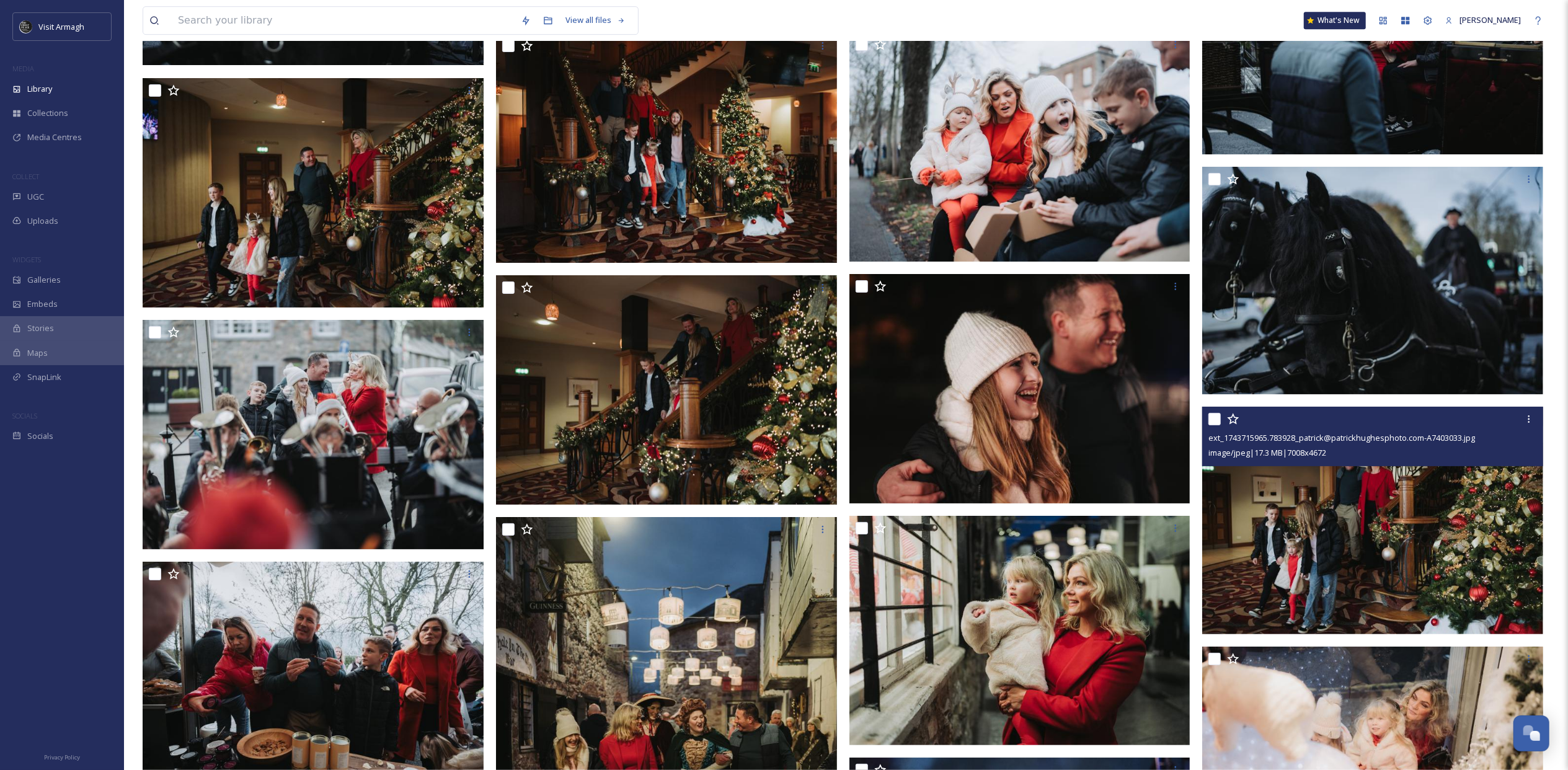
click at [1385, 552] on img at bounding box center [1372, 520] width 341 height 228
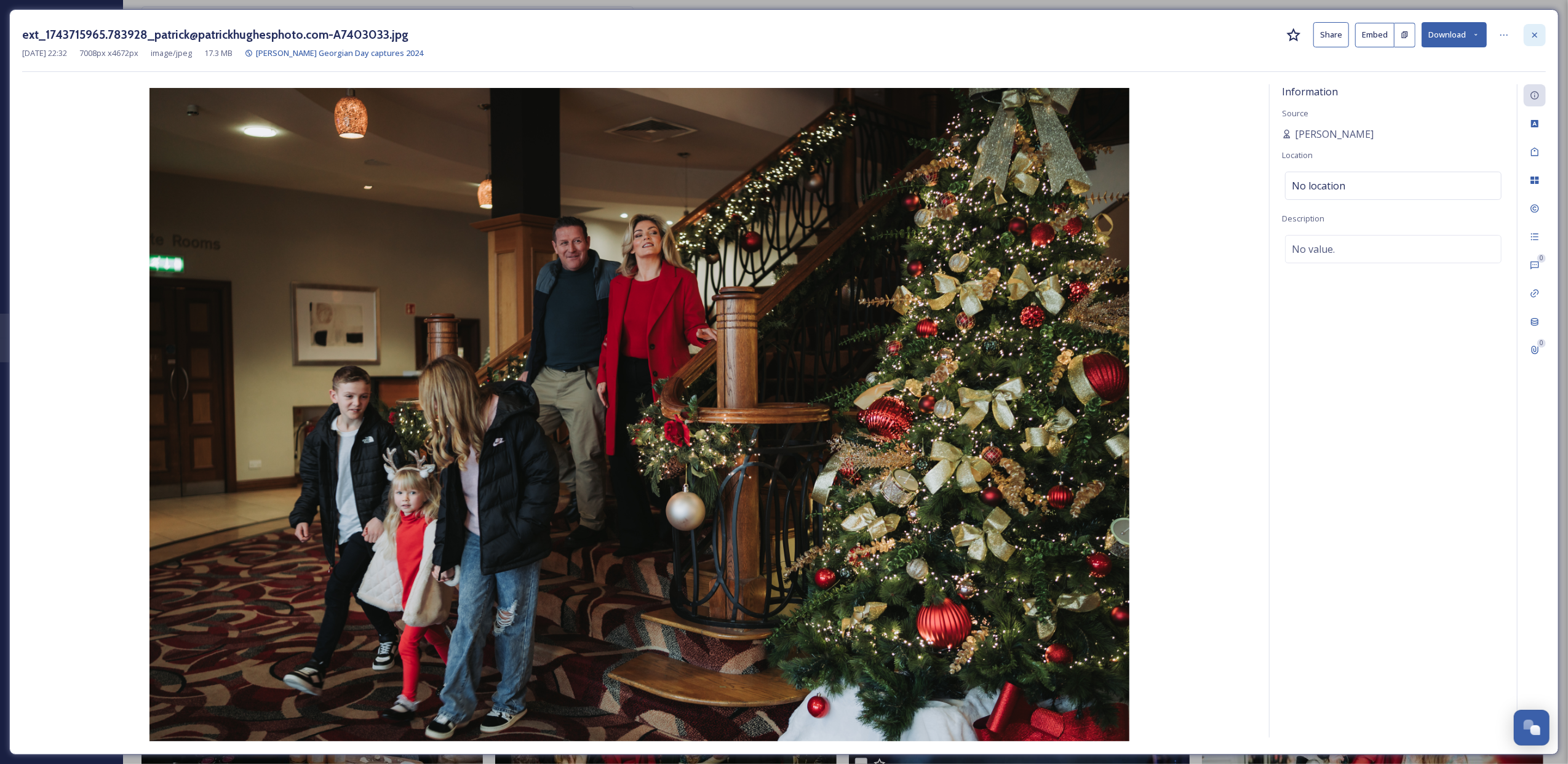
click at [1536, 34] on icon at bounding box center [1534, 34] width 5 height 5
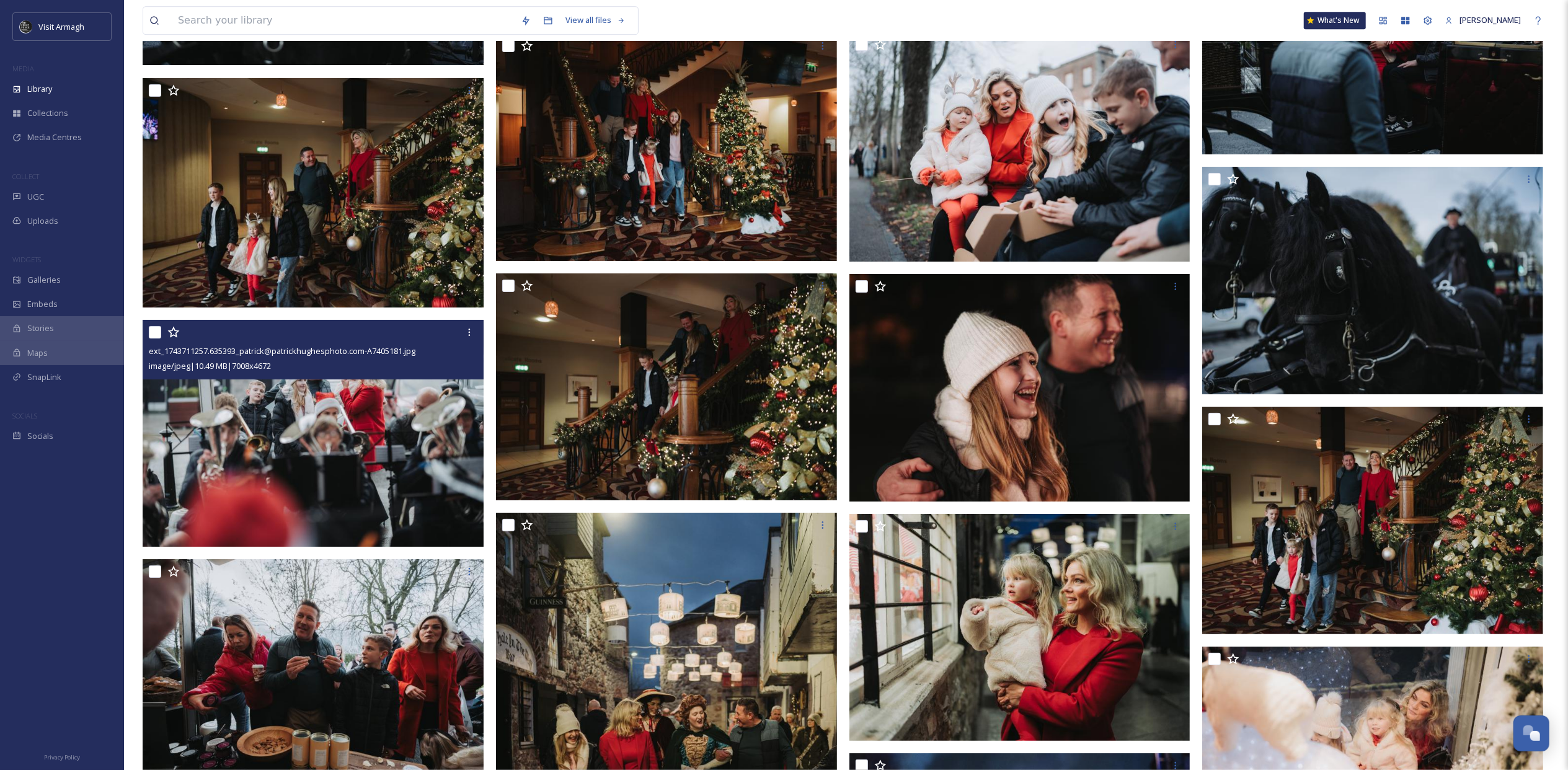
click at [385, 442] on img at bounding box center [313, 433] width 341 height 228
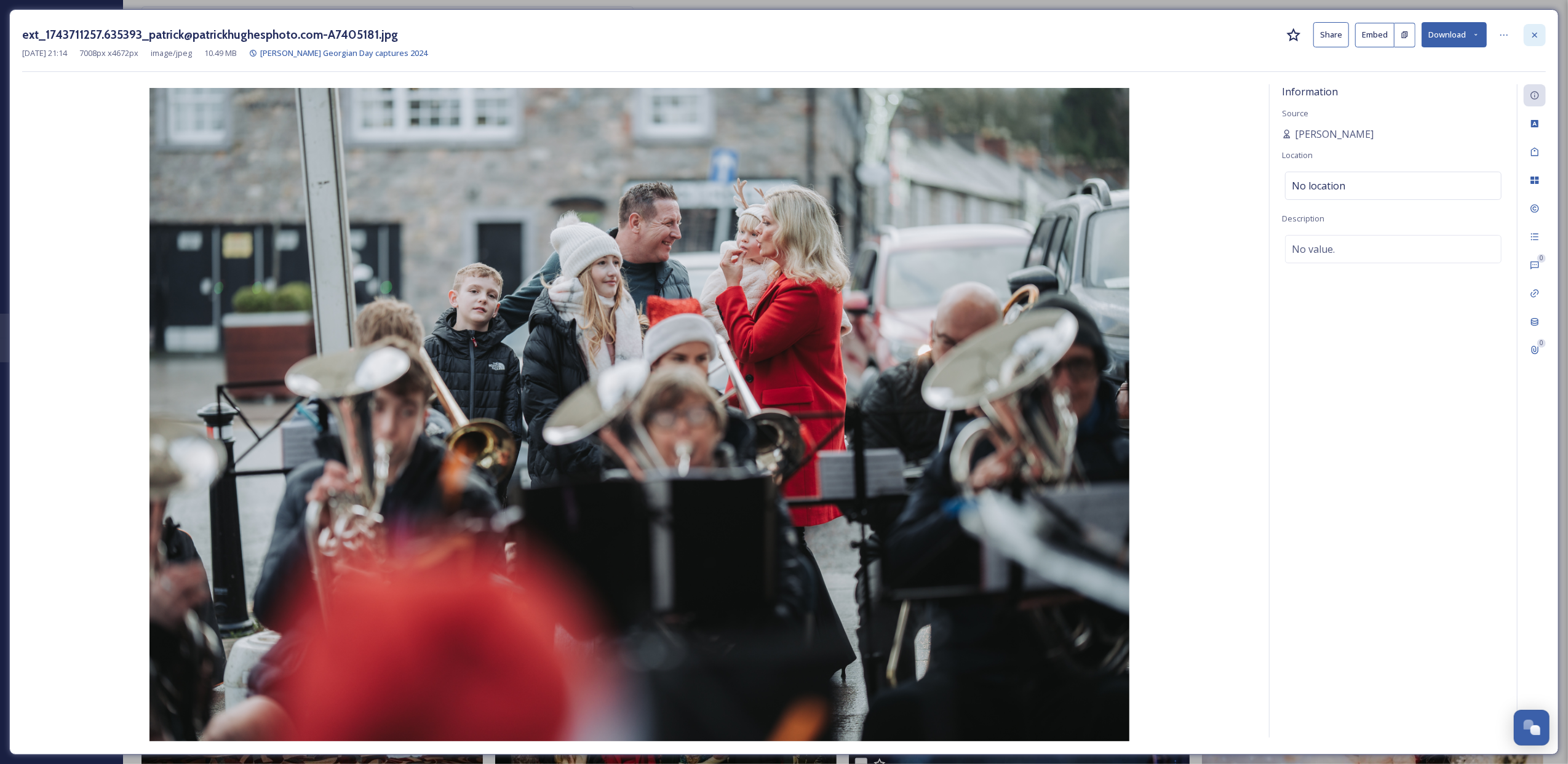
click at [1533, 37] on icon at bounding box center [1534, 34] width 5 height 5
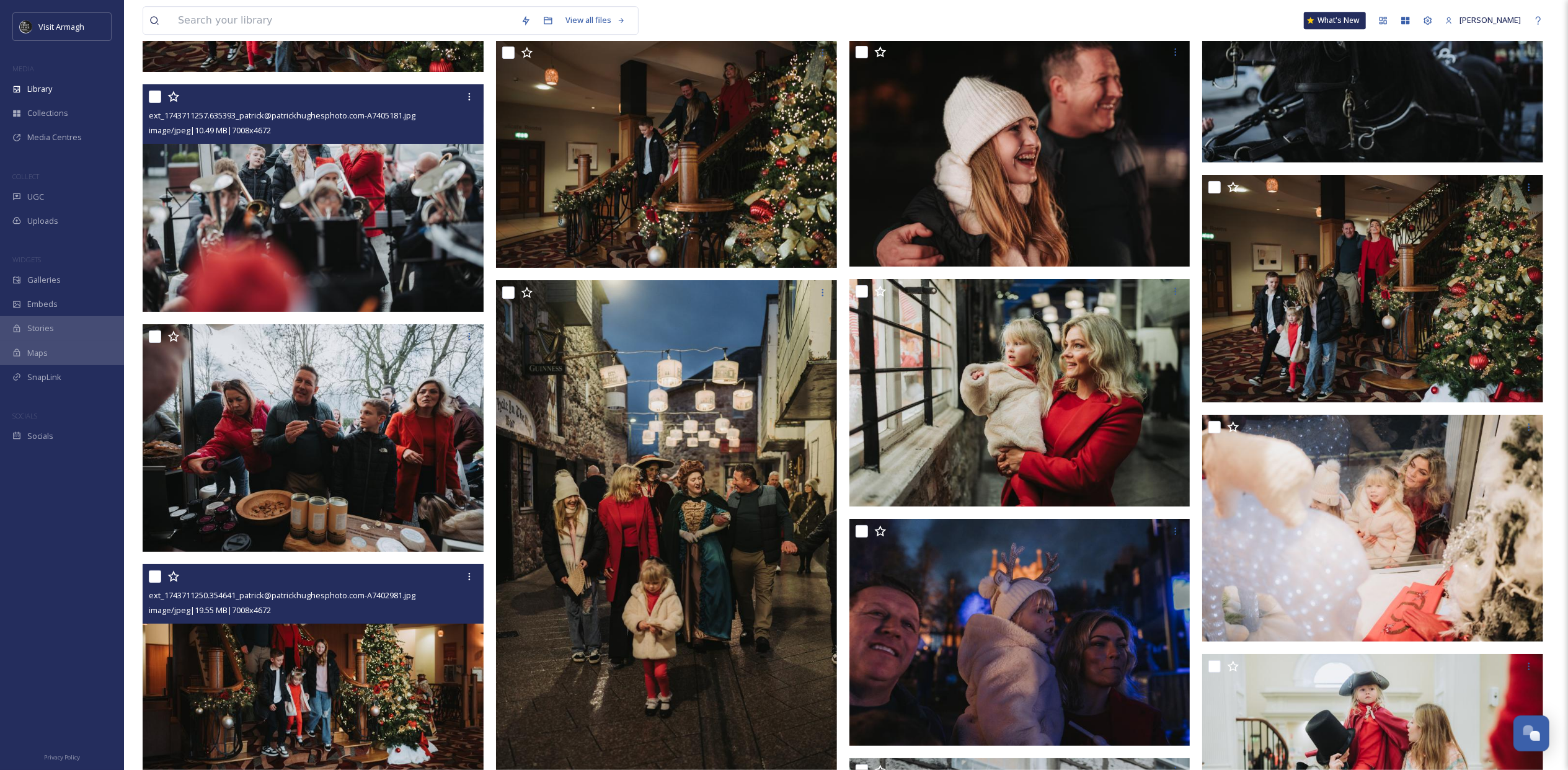
scroll to position [31770, 0]
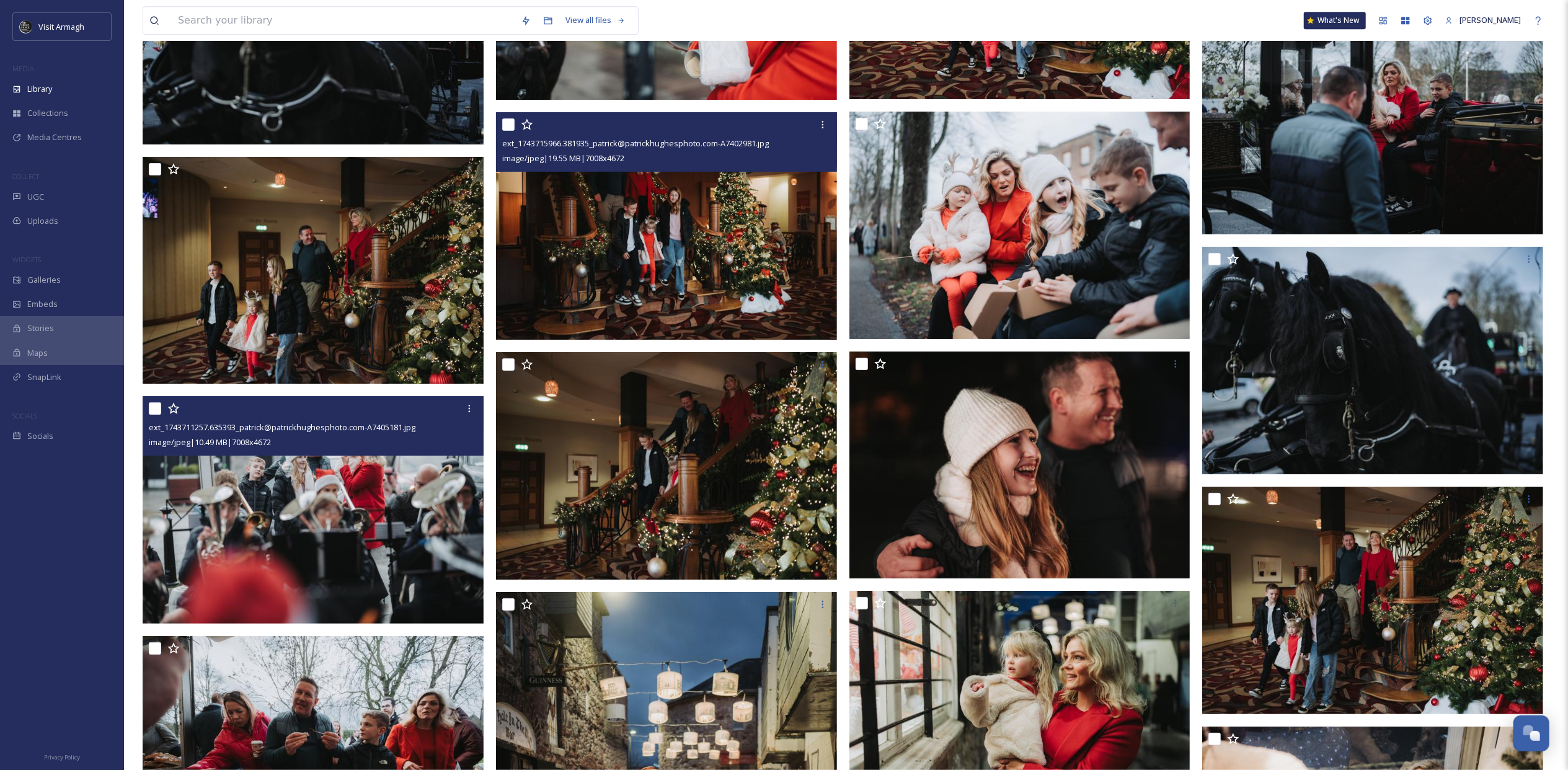
click at [742, 235] on img at bounding box center [666, 225] width 341 height 228
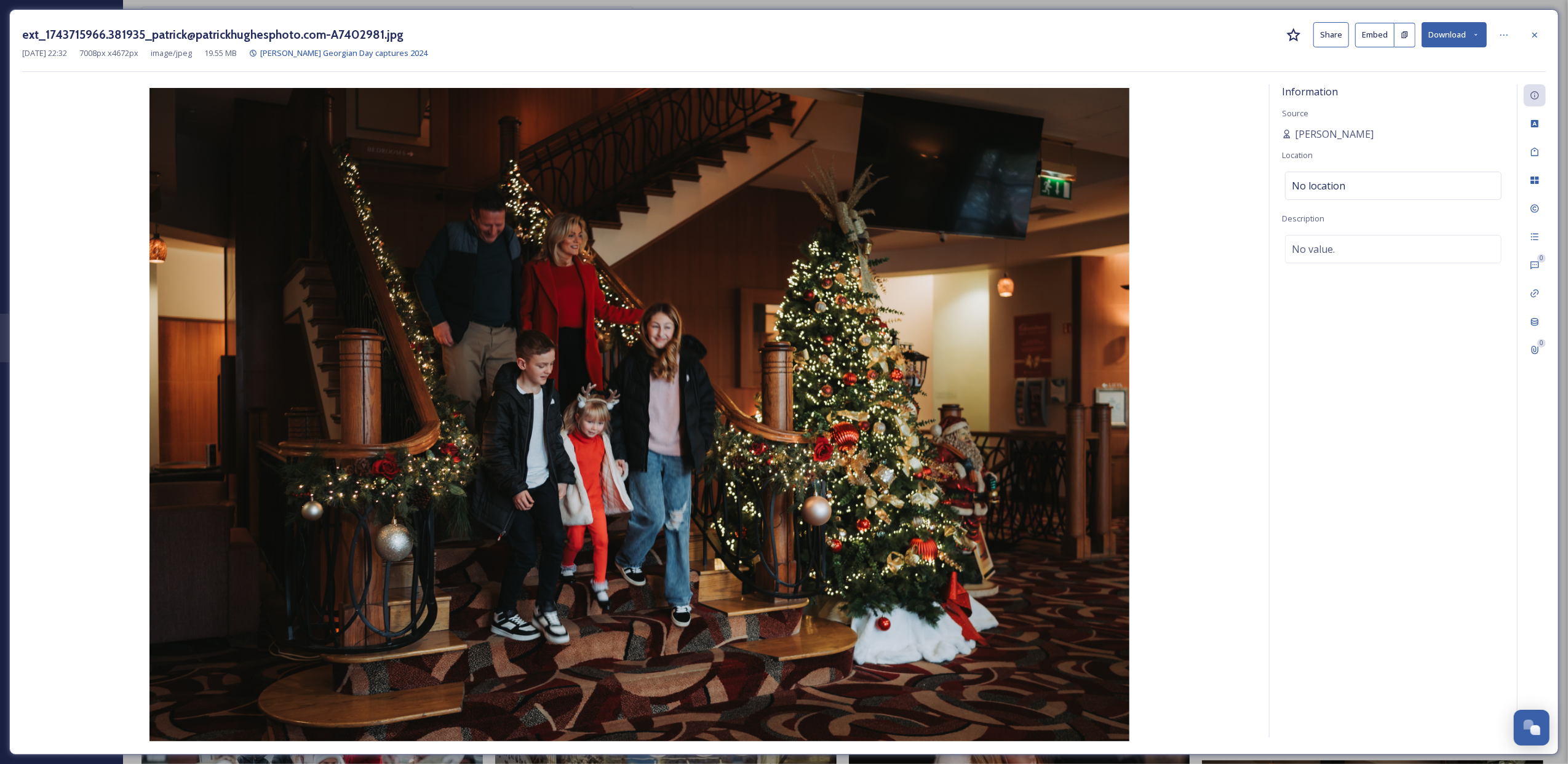
click at [1551, 27] on div "ext_1743715966.381935_patrick@patrickhughesphoto.com-A7402981.jpg Share Embed D…" at bounding box center [784, 382] width 1550 height 746
click at [1527, 35] on div at bounding box center [1535, 35] width 22 height 22
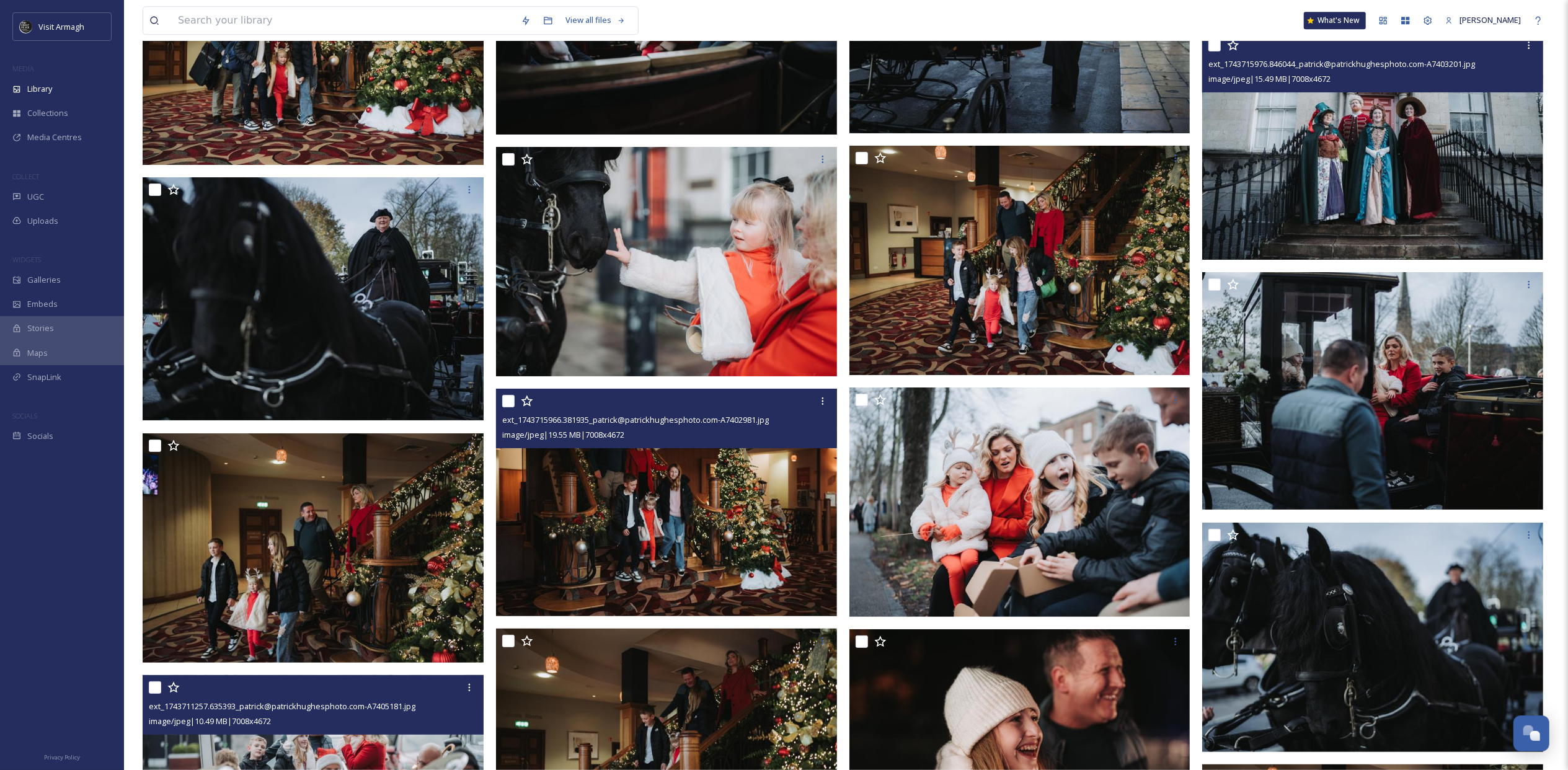
click at [1446, 145] on img at bounding box center [1372, 147] width 341 height 228
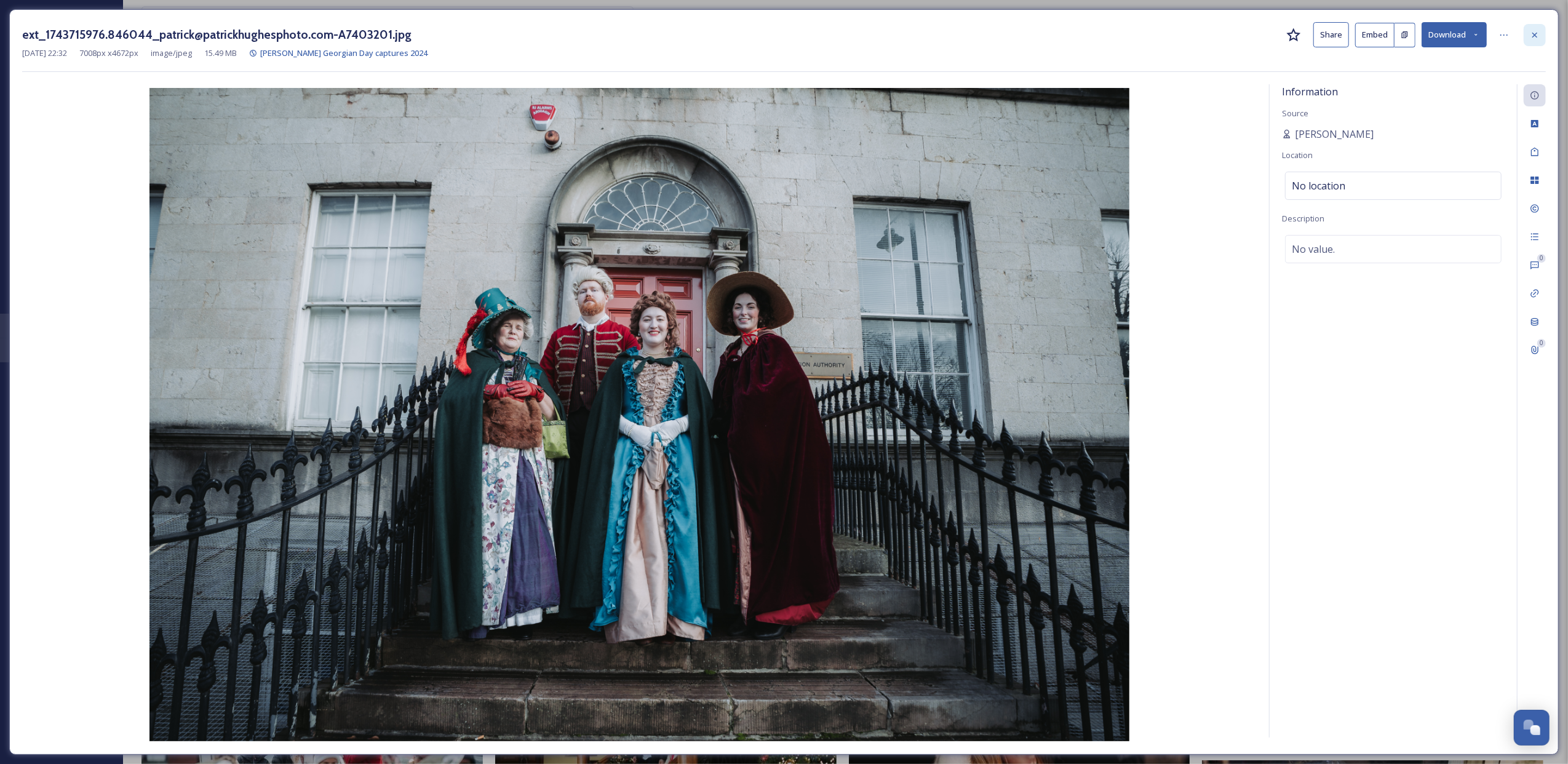
click at [1534, 30] on icon at bounding box center [1535, 35] width 10 height 10
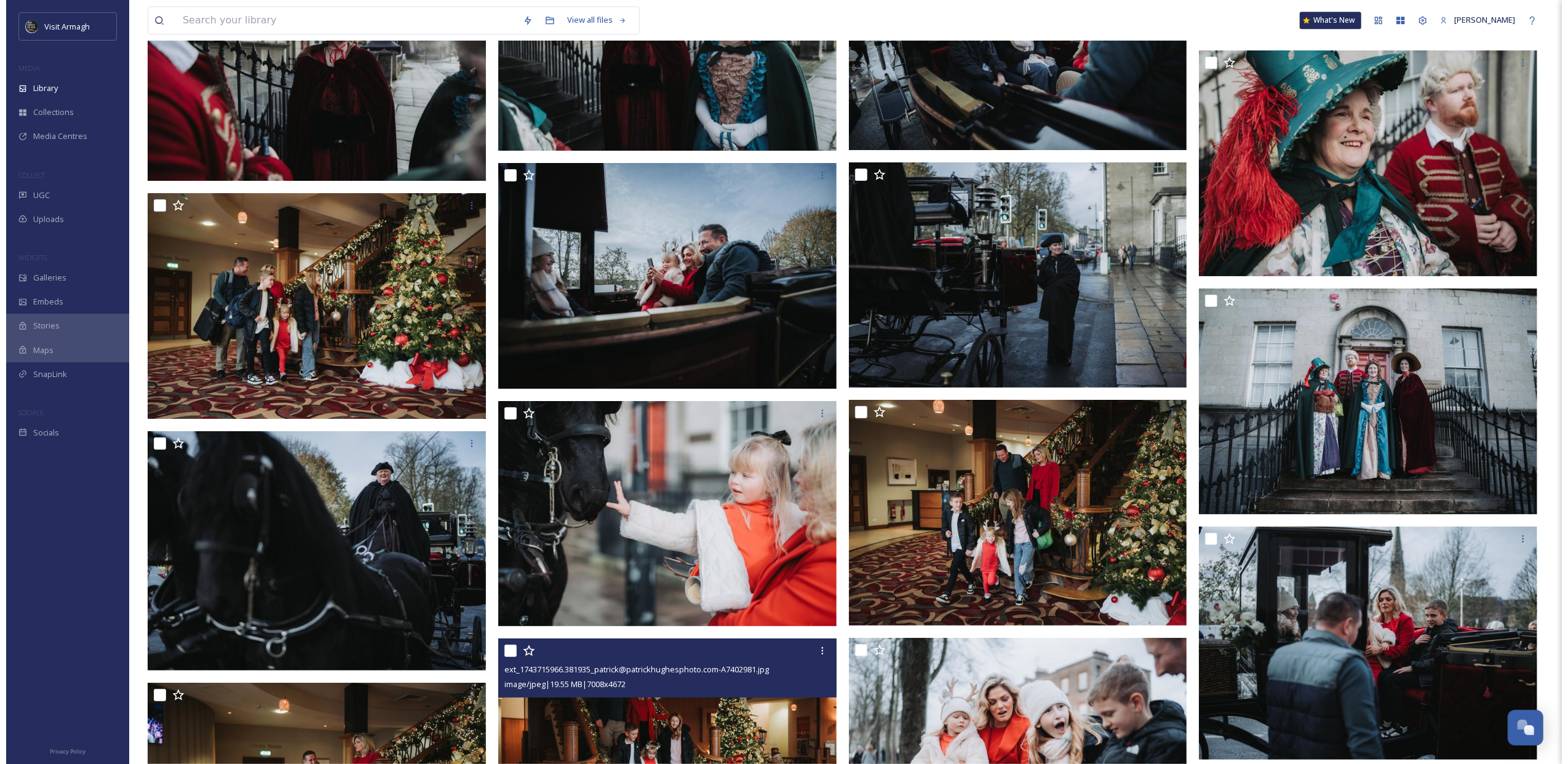
scroll to position [30944, 0]
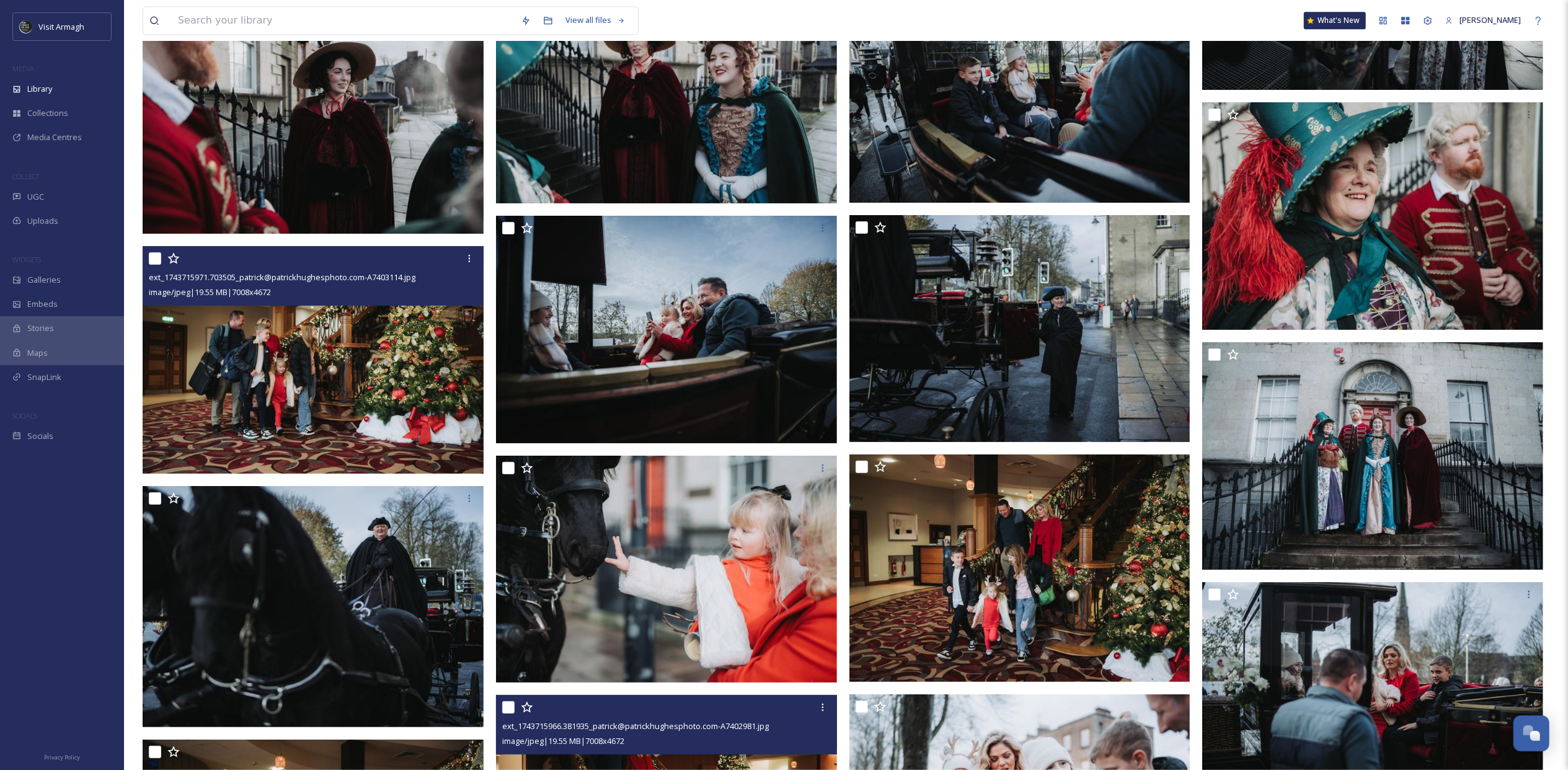
click at [330, 357] on img at bounding box center [313, 359] width 341 height 228
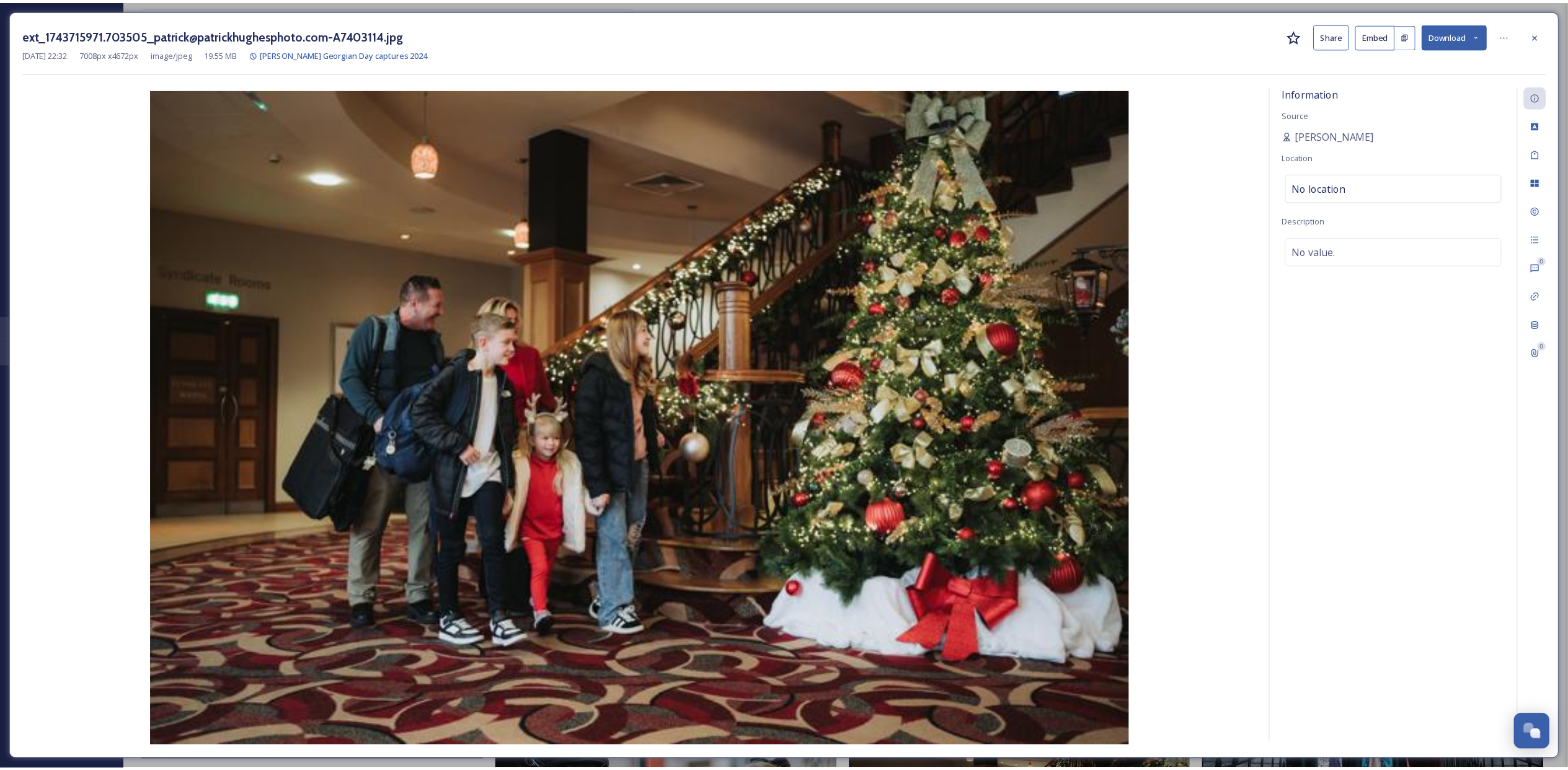
scroll to position [31457, 0]
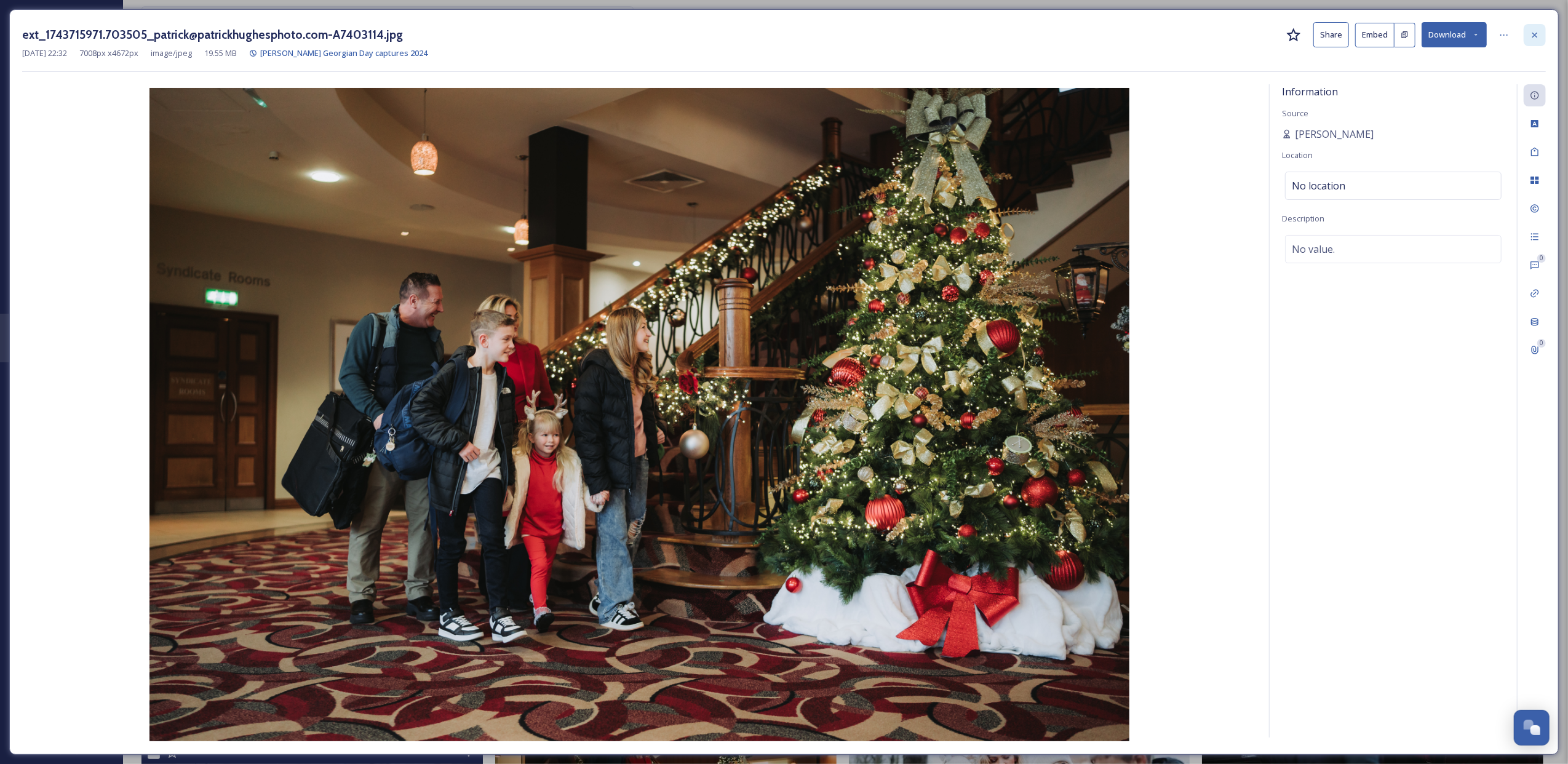
click at [1534, 31] on icon at bounding box center [1535, 35] width 10 height 10
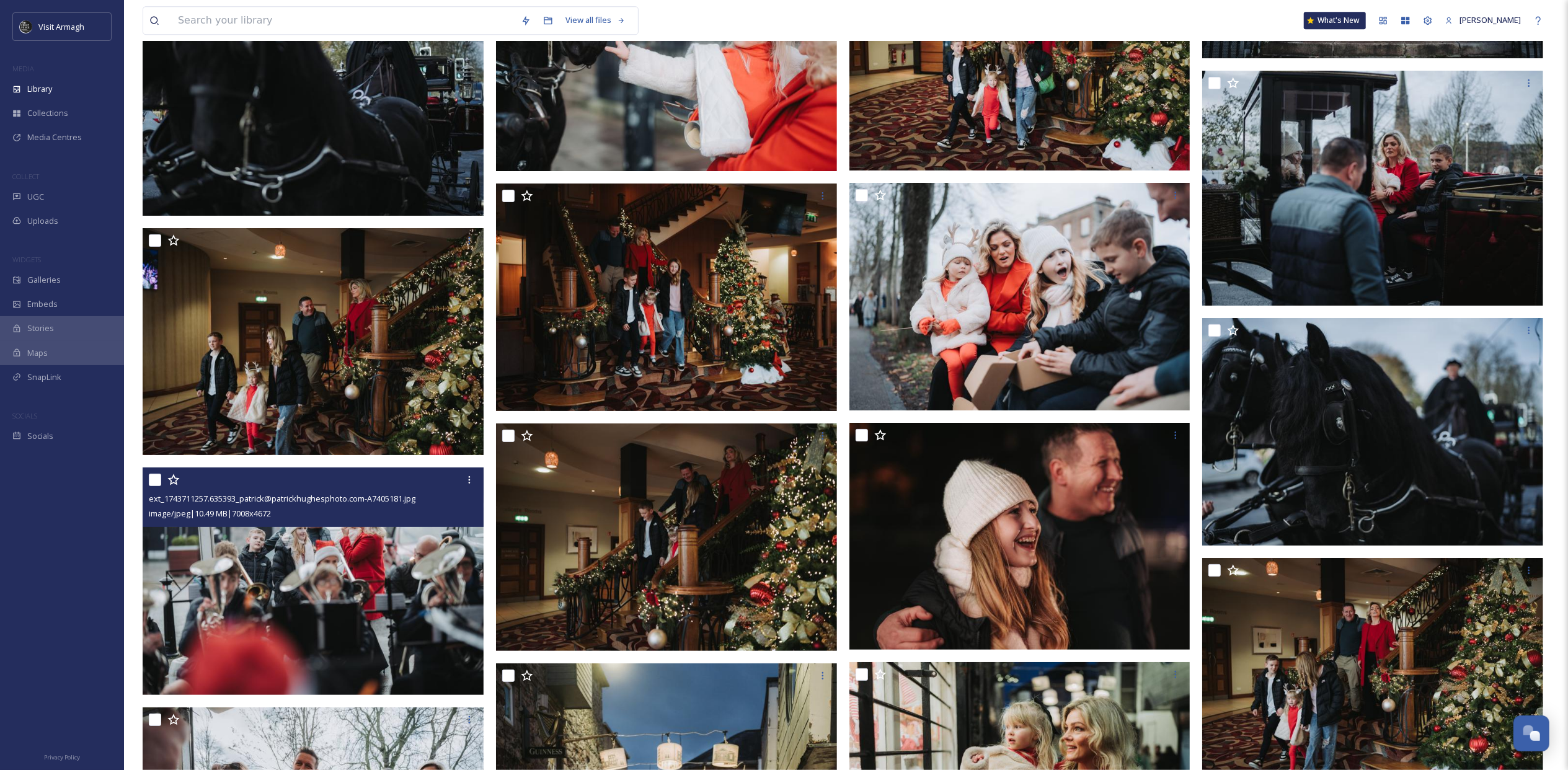
scroll to position [31832, 0]
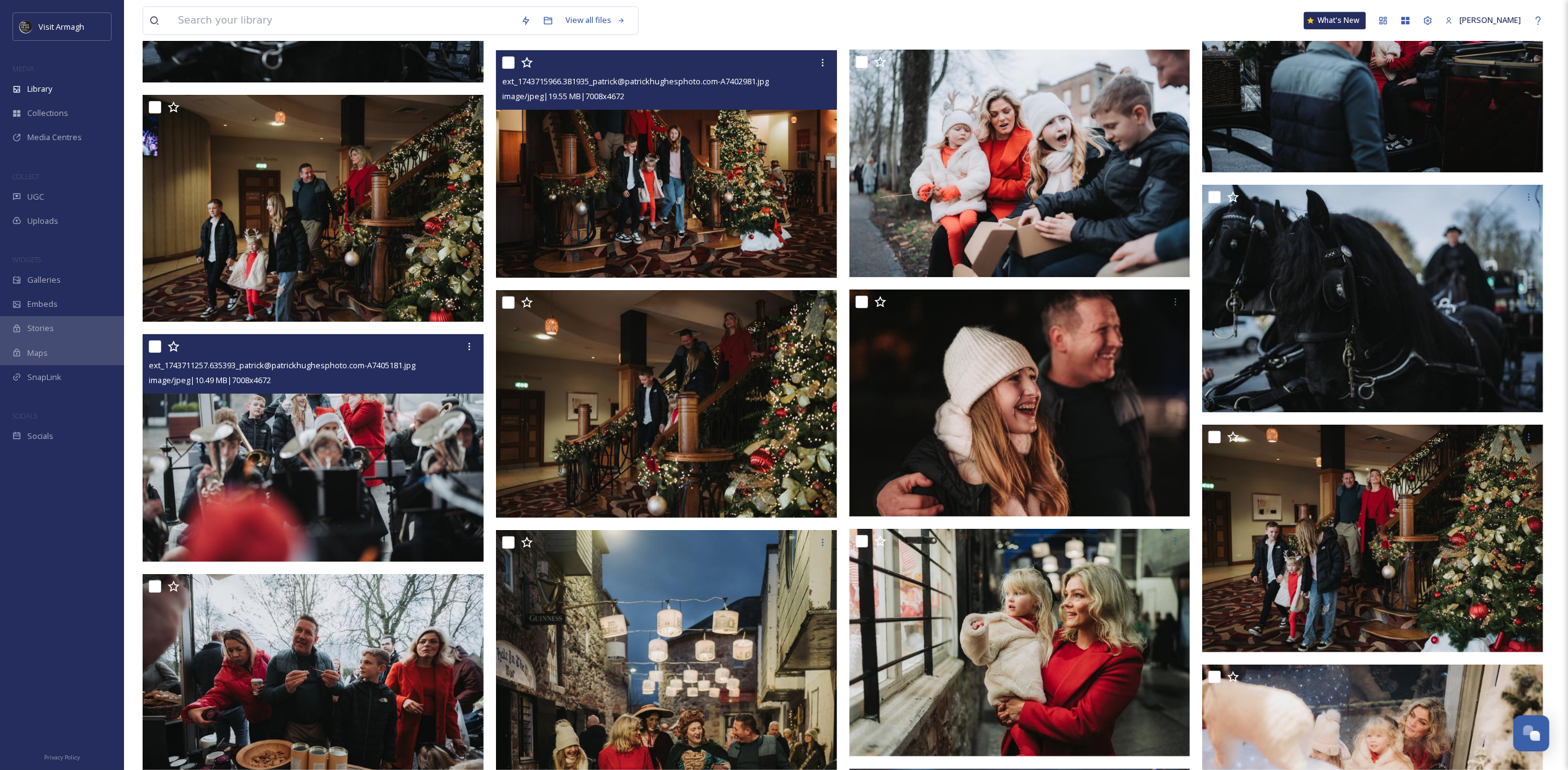
click at [736, 190] on img at bounding box center [666, 163] width 341 height 228
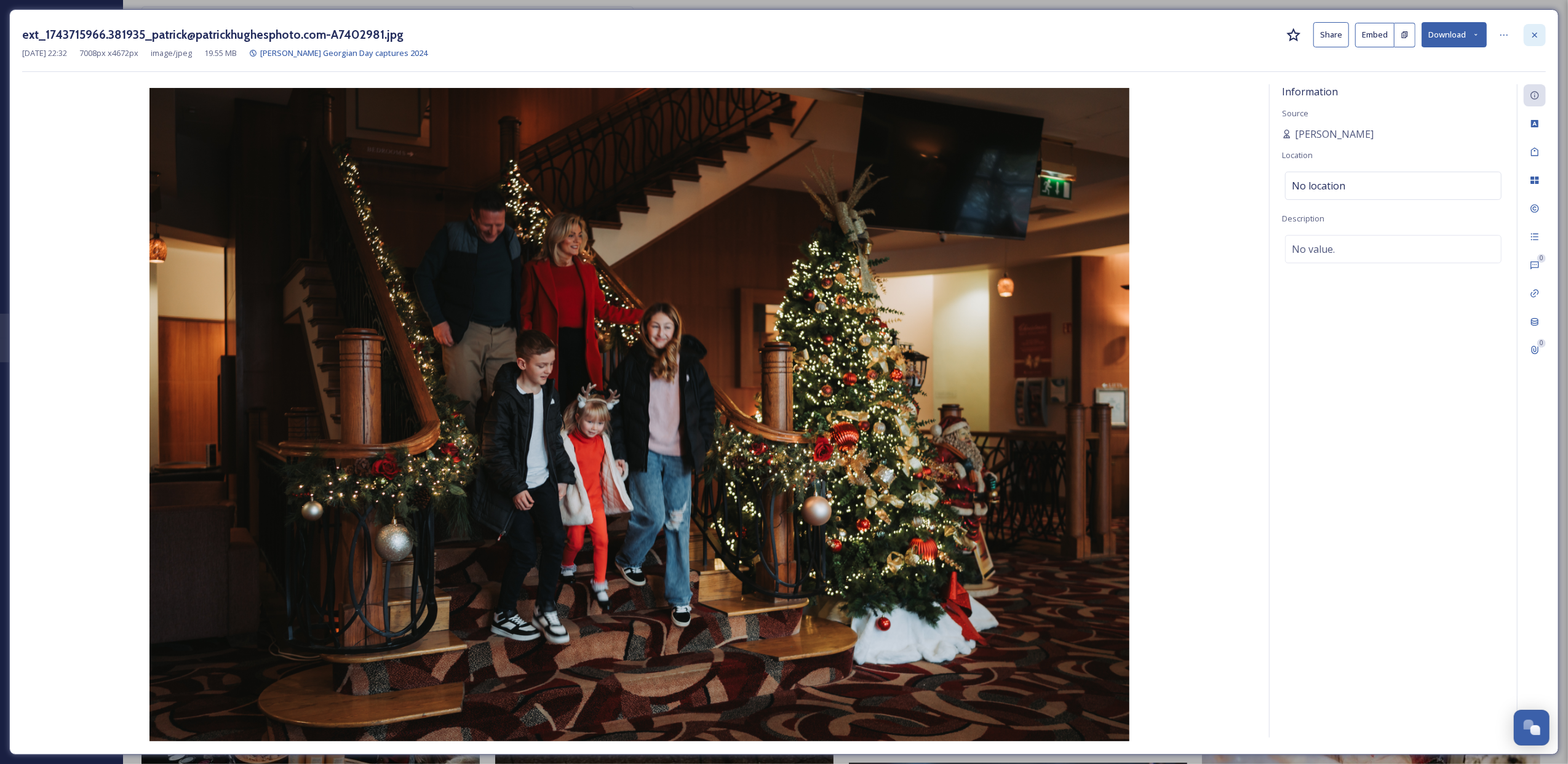
click at [1541, 32] on div at bounding box center [1535, 35] width 22 height 22
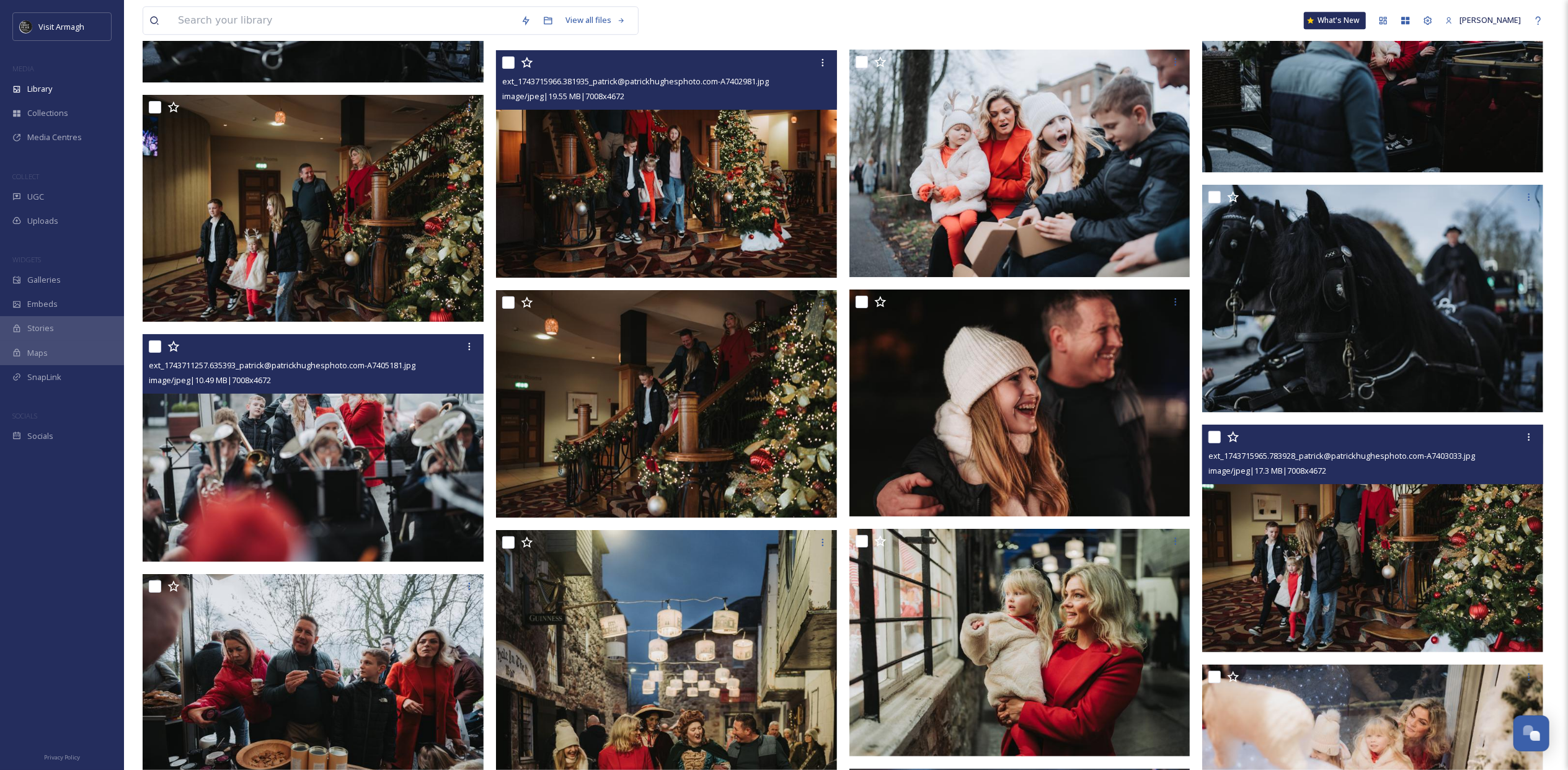
click at [1324, 569] on img at bounding box center [1372, 538] width 341 height 228
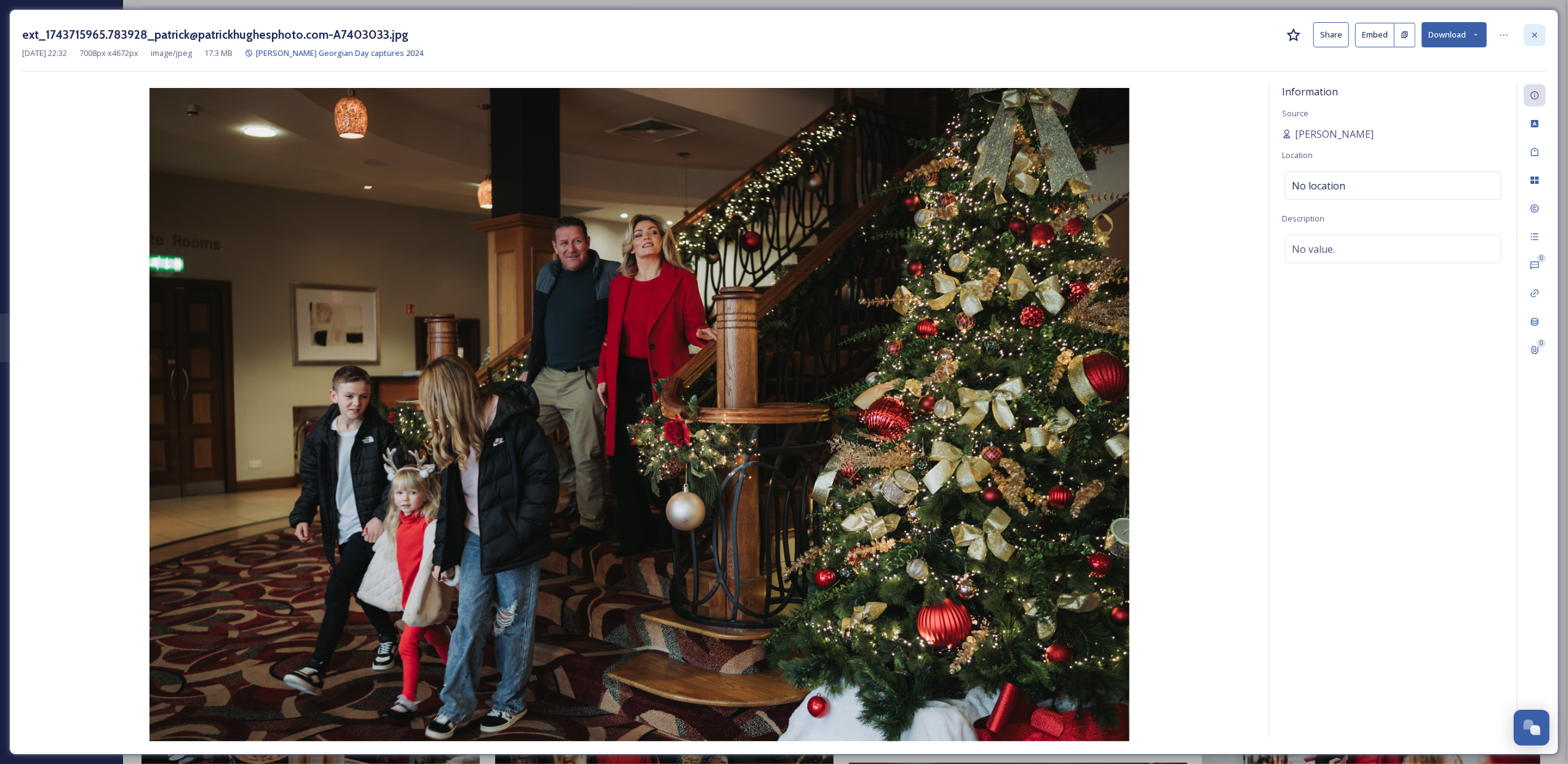
click at [1536, 28] on div at bounding box center [1535, 35] width 22 height 22
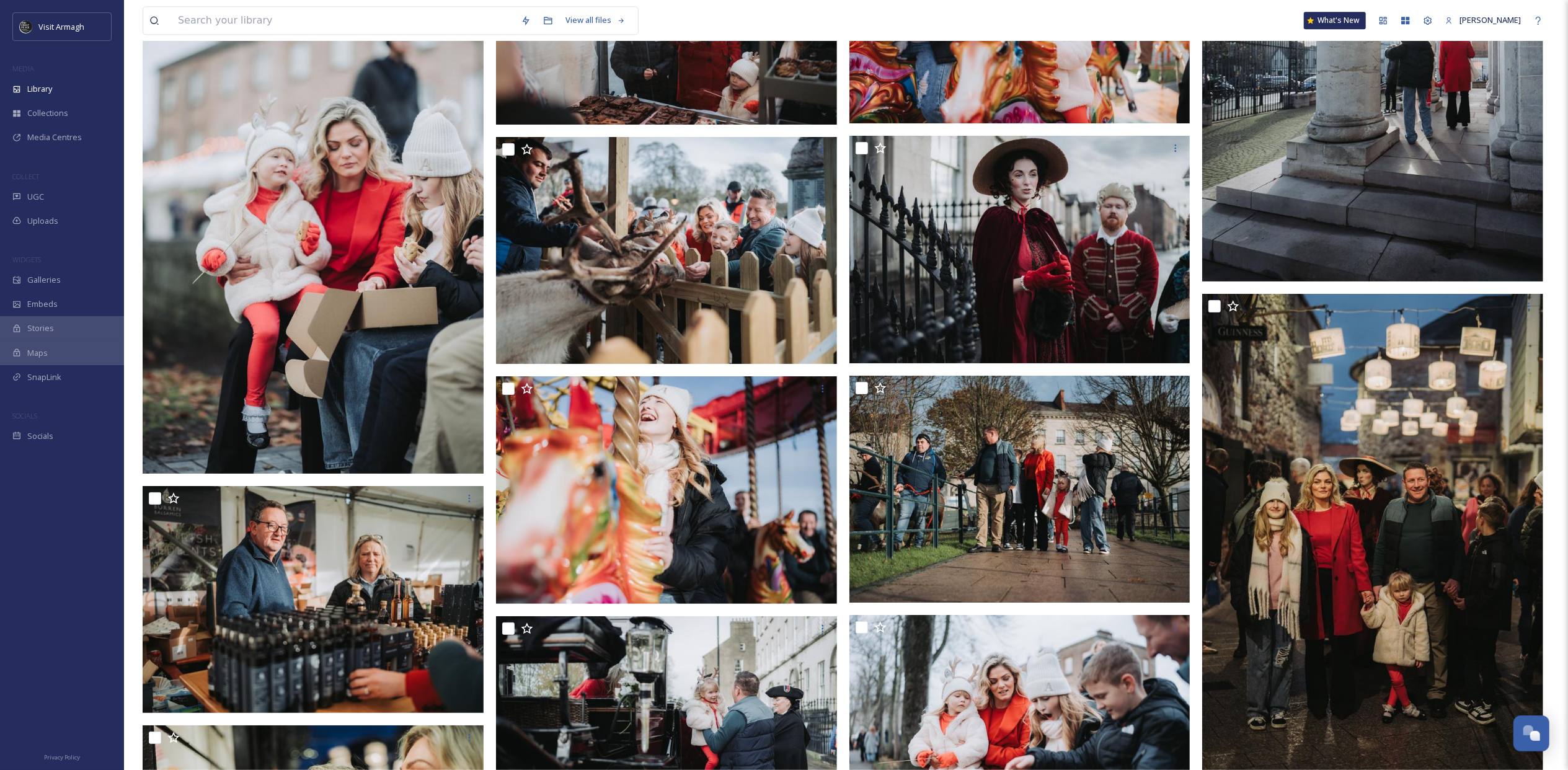
scroll to position [47965, 0]
